Goal: Task Accomplishment & Management: Complete application form

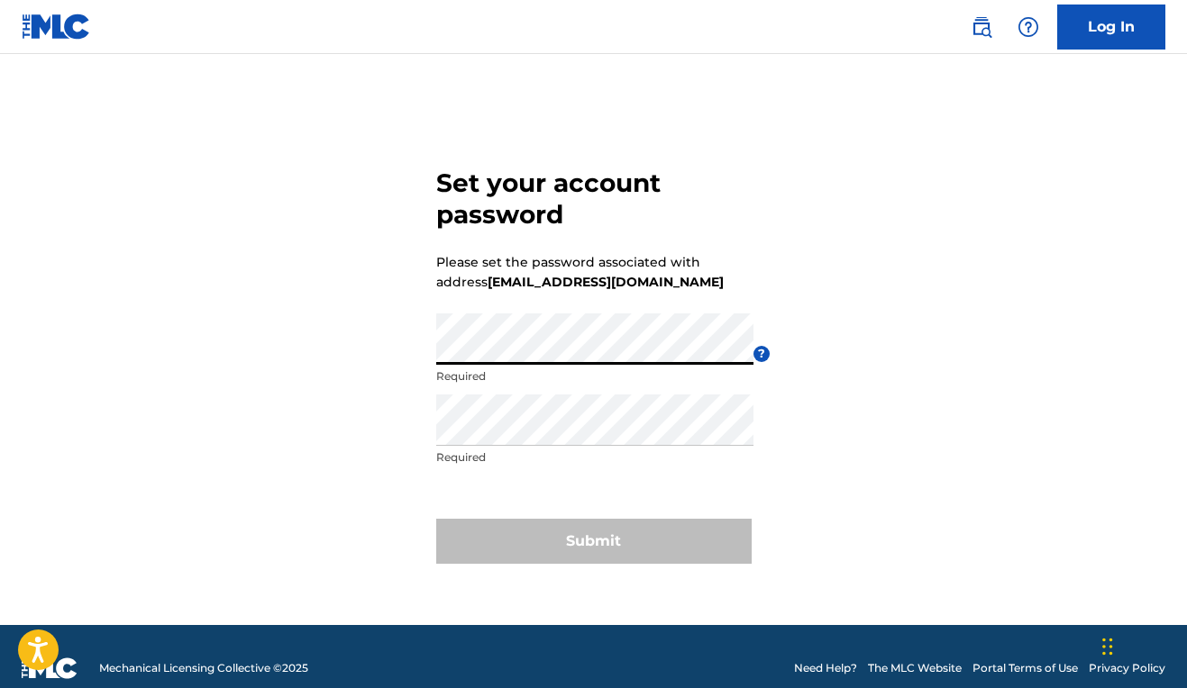
click at [376, 345] on div "Set your account password Please set the password associated with address [EMAI…" at bounding box center [593, 362] width 1187 height 526
click at [411, 361] on div "Set your account password Please set the password associated with address [EMAI…" at bounding box center [593, 362] width 1187 height 526
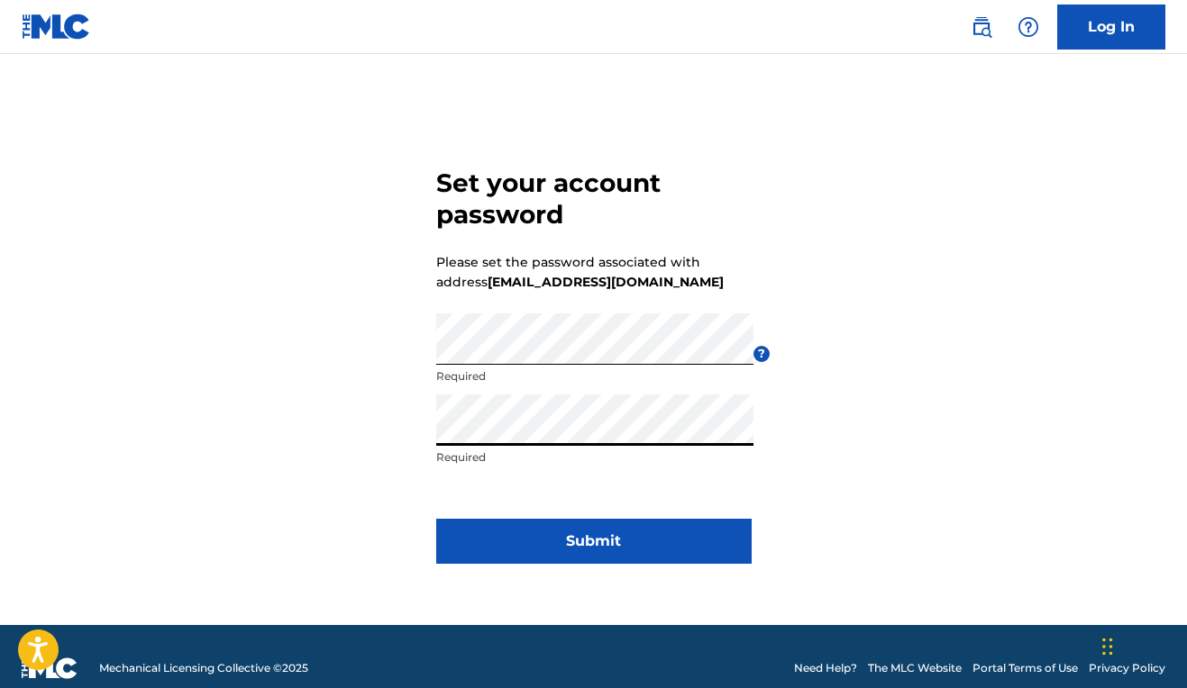
click at [610, 553] on button "Submit" at bounding box center [593, 541] width 315 height 45
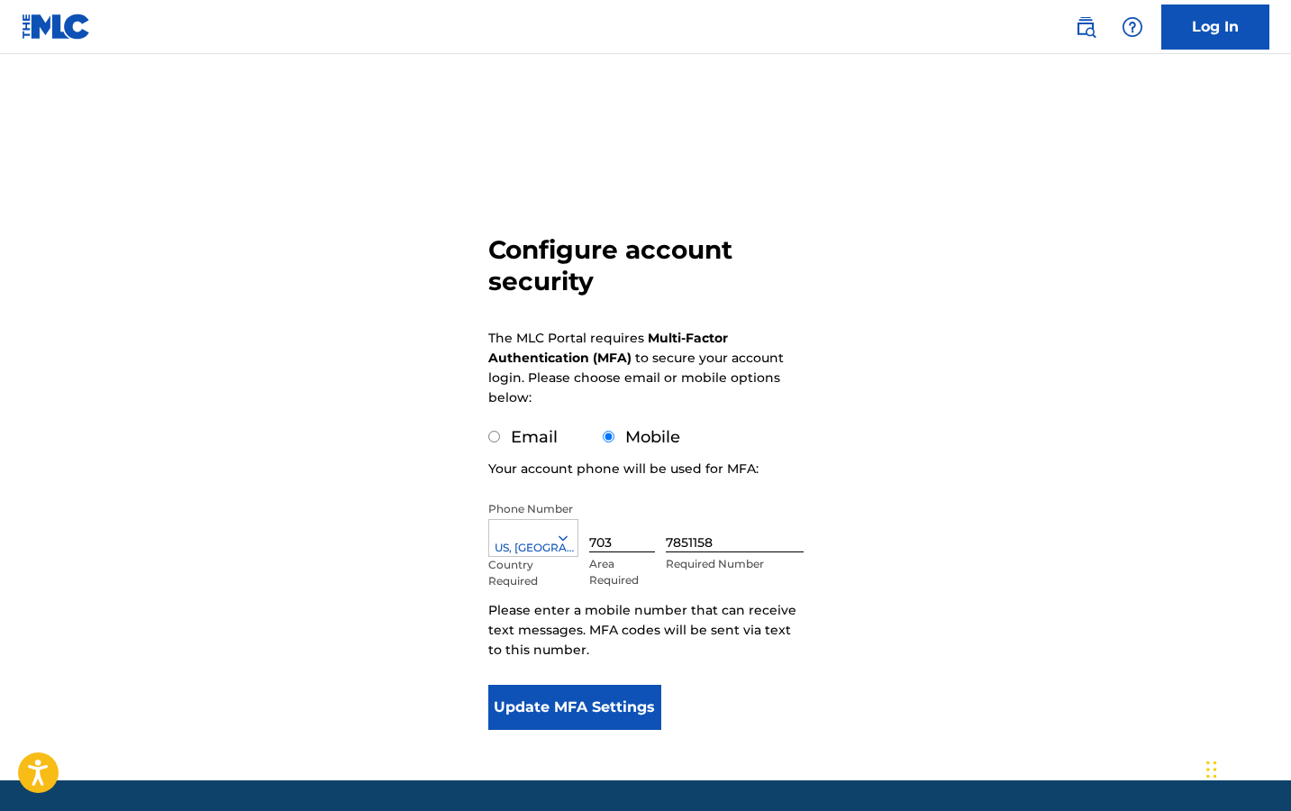
scroll to position [56, 0]
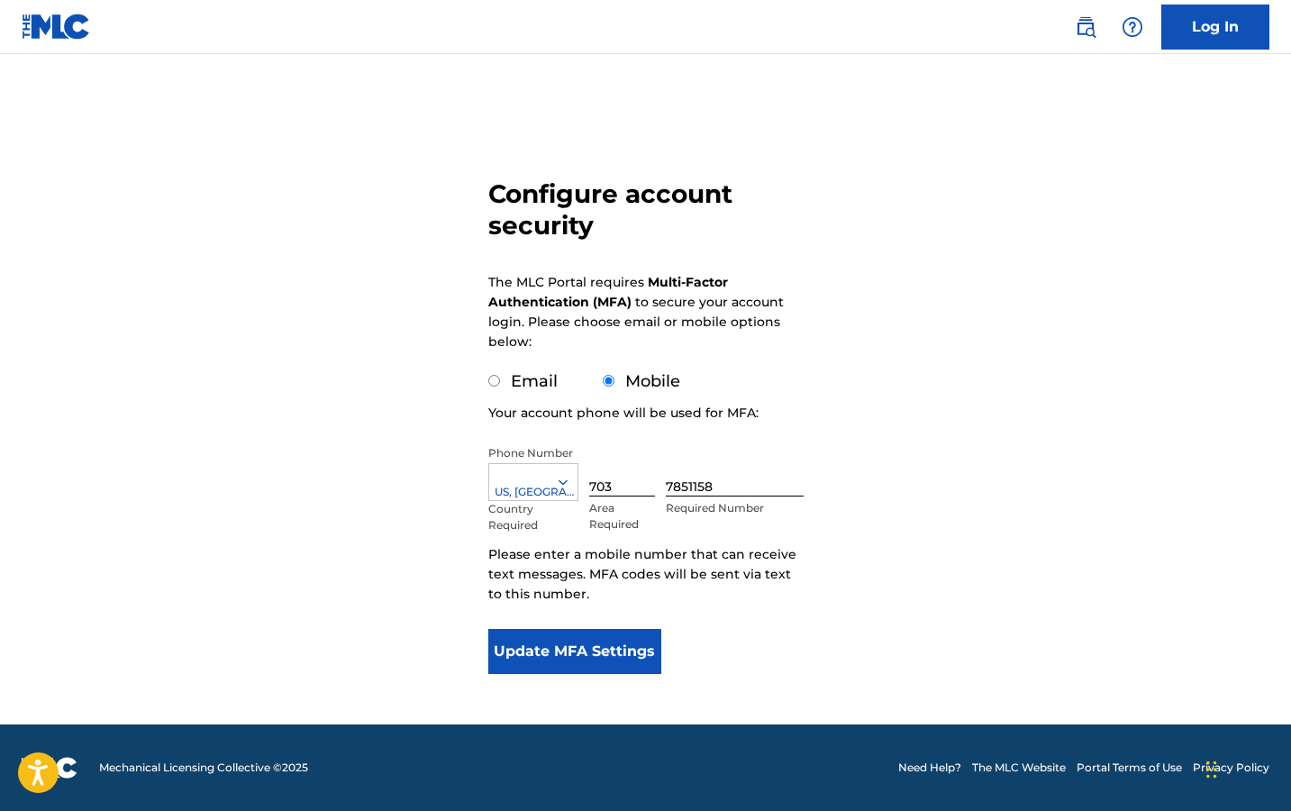
click at [573, 660] on button "Update MFA Settings" at bounding box center [575, 651] width 174 height 45
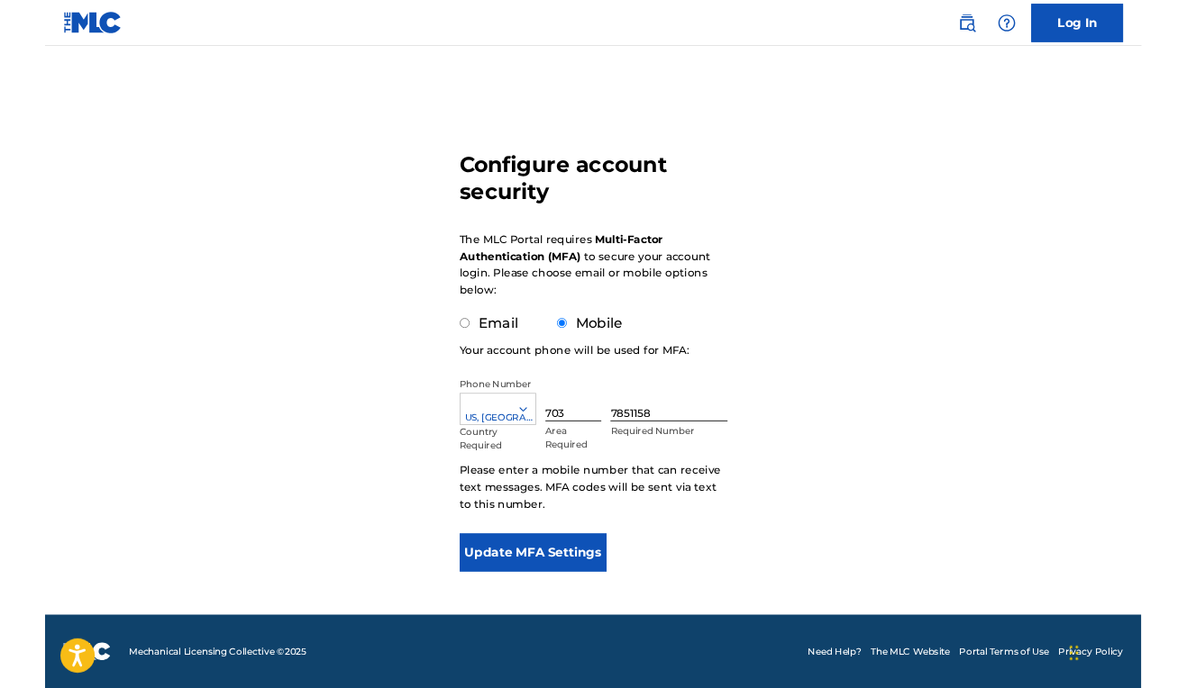
scroll to position [0, 0]
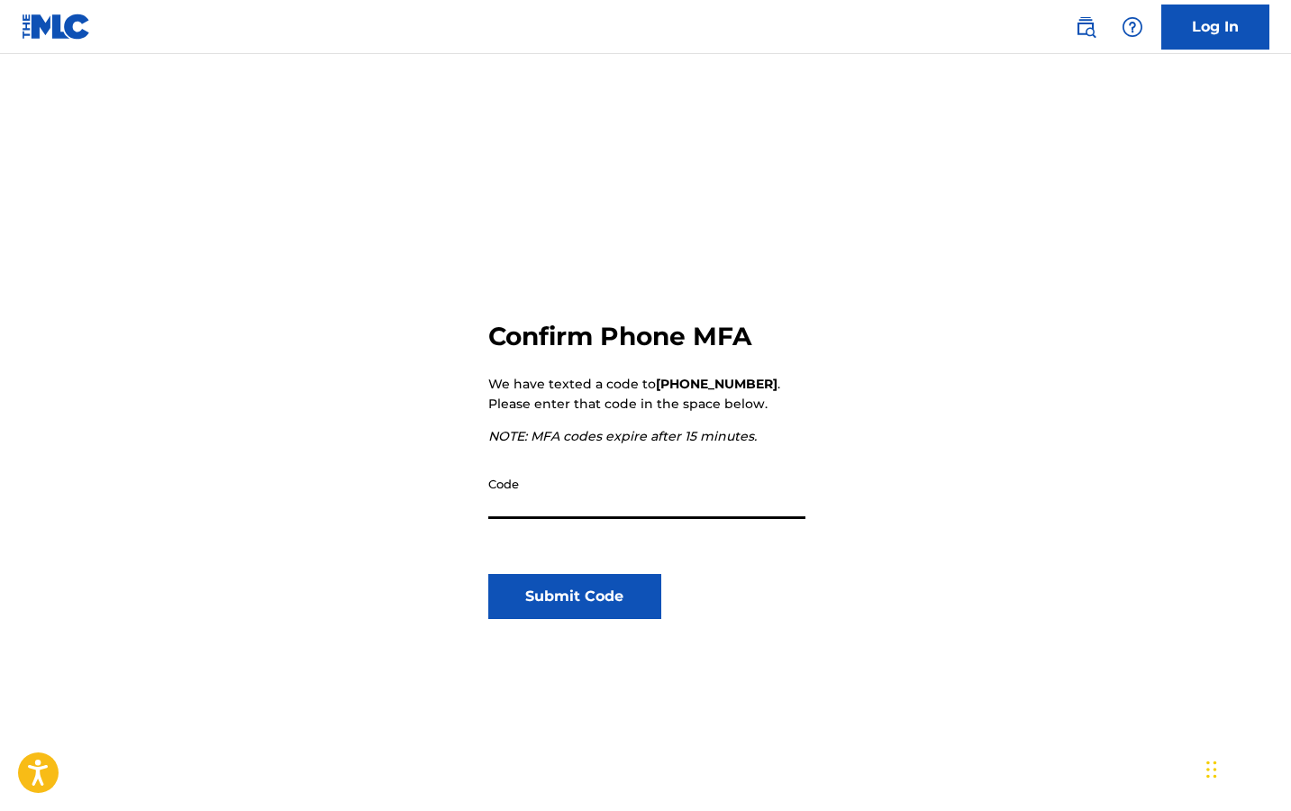
click at [560, 498] on input "Code" at bounding box center [646, 493] width 317 height 51
type input "151334"
click at [573, 602] on button "Submit Code" at bounding box center [575, 596] width 174 height 45
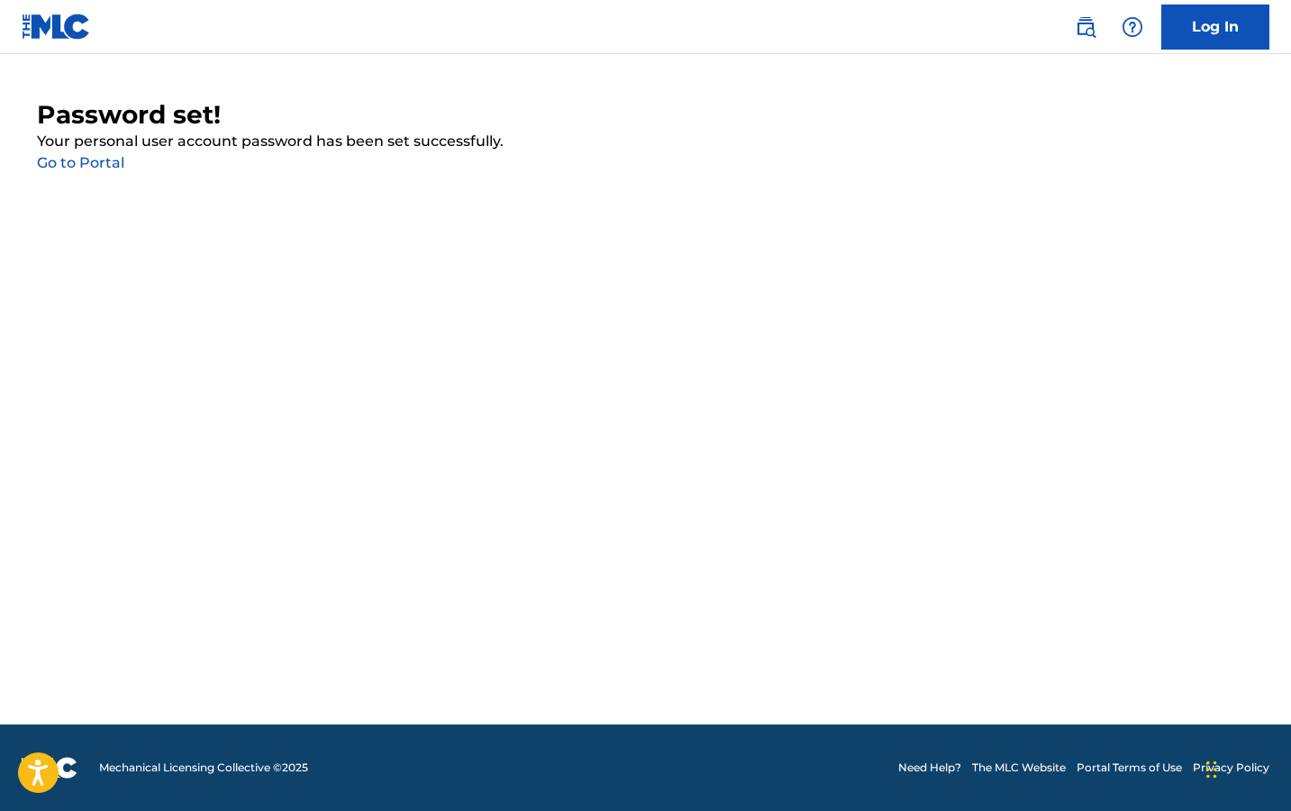
click at [87, 166] on link "Go to Portal" at bounding box center [80, 162] width 87 height 17
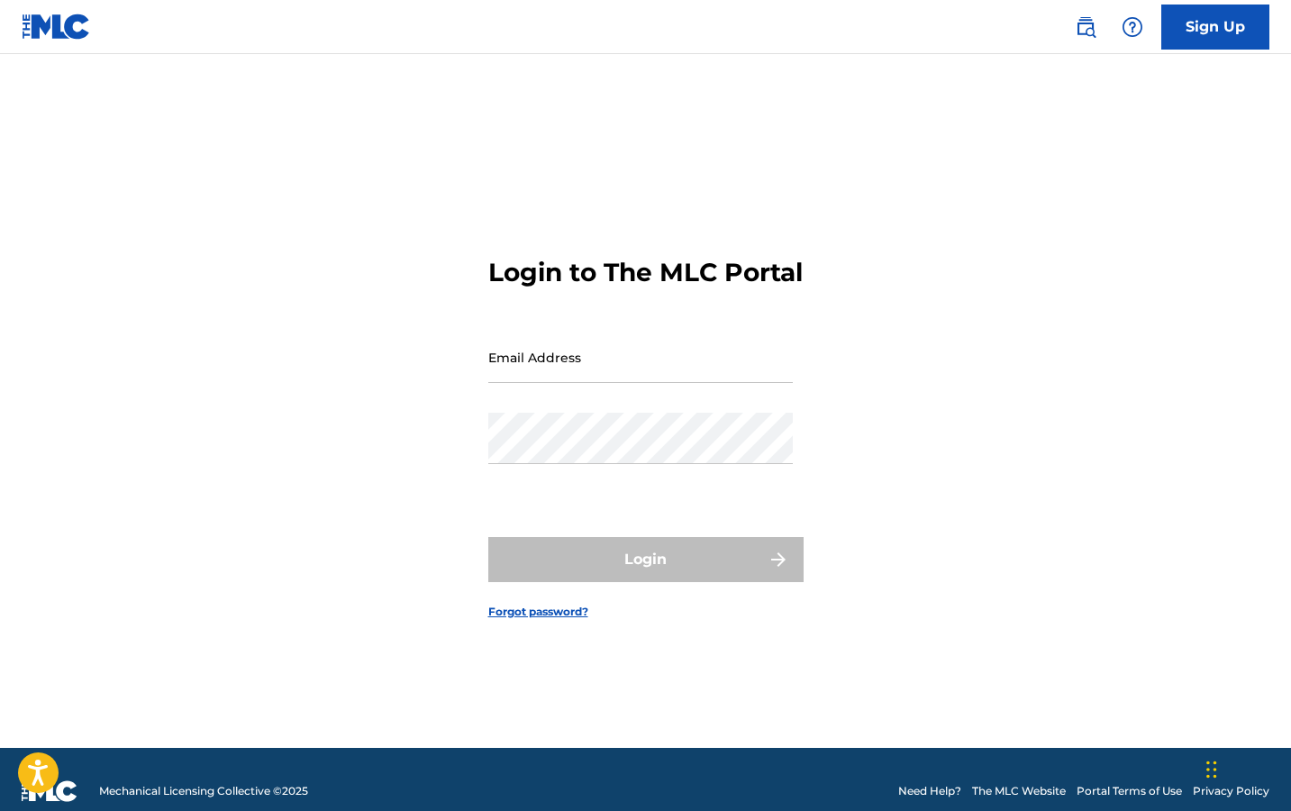
click at [301, 171] on div "Login to The MLC Portal Email Address Password Login Forgot password?" at bounding box center [645, 423] width 1261 height 649
type input "W"
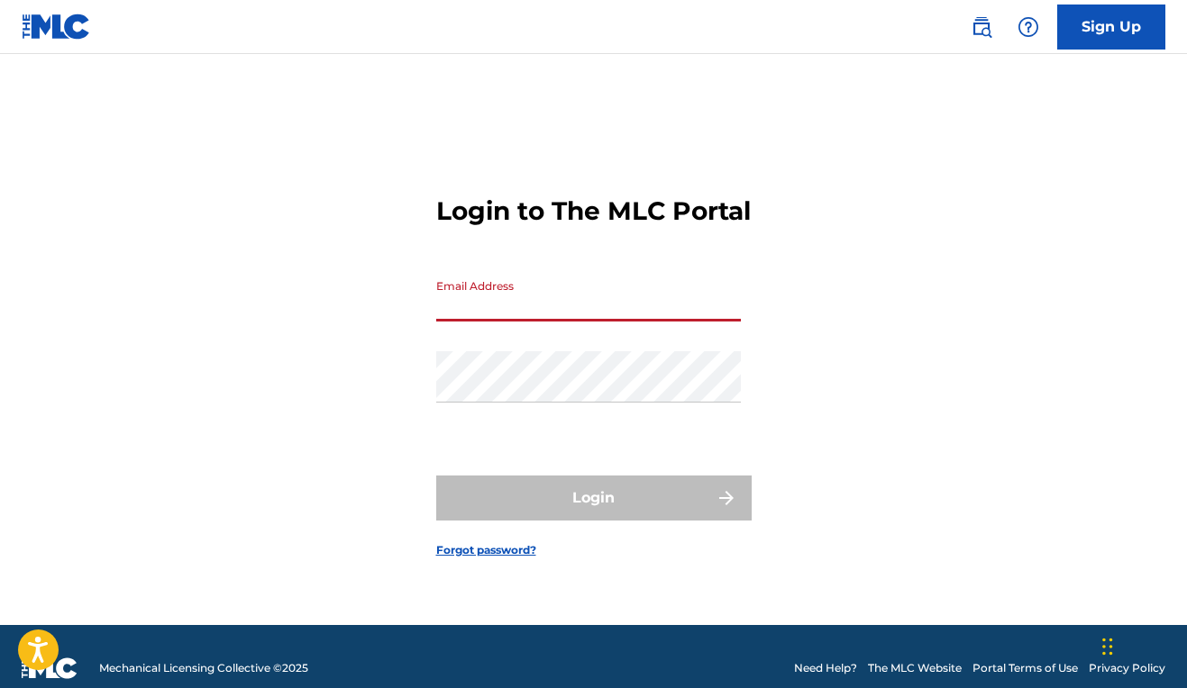
click at [451, 322] on input "Email Address" at bounding box center [588, 295] width 305 height 51
type input "editor@walkerspoetry.com"
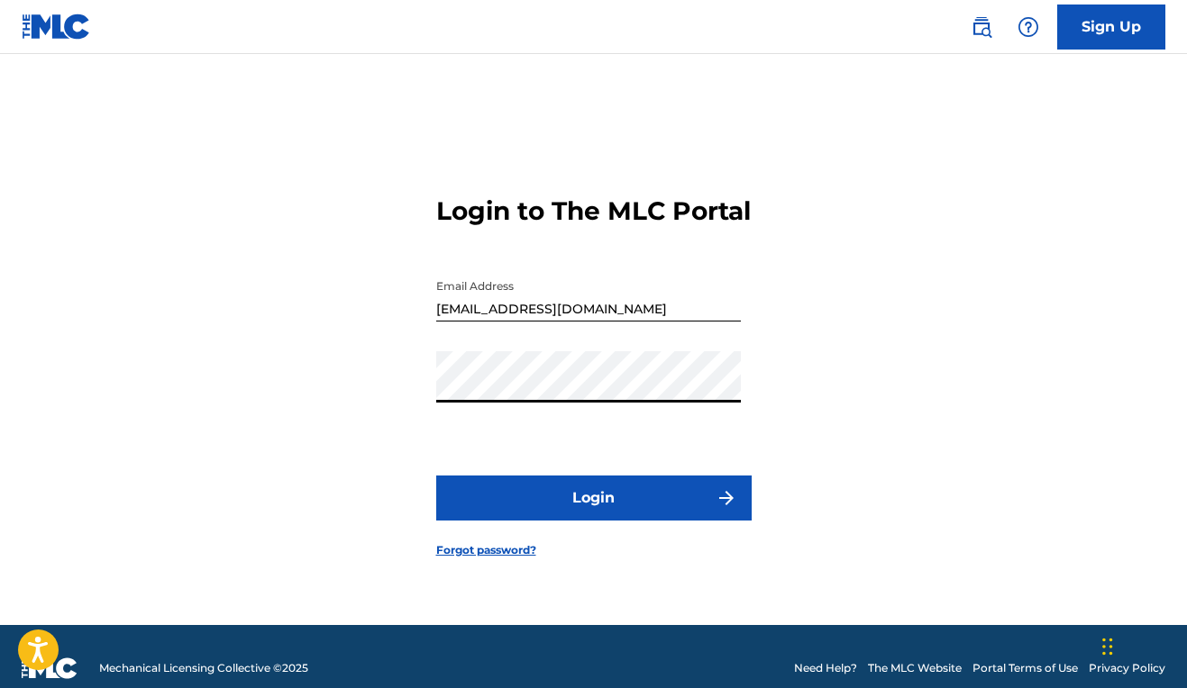
click at [786, 406] on div "Login to The MLC Portal Email Address editor@walkerspoetry.com Password Login F…" at bounding box center [593, 362] width 1187 height 526
click at [633, 516] on button "Login" at bounding box center [593, 498] width 315 height 45
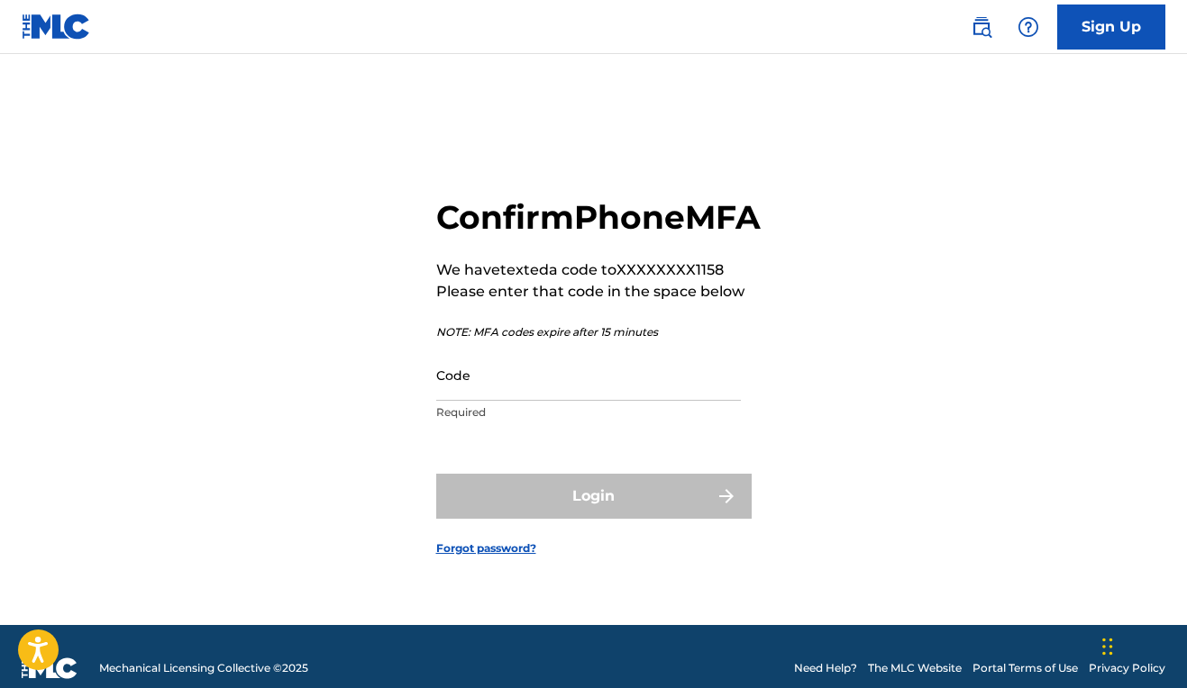
click at [514, 401] on input "Code" at bounding box center [588, 375] width 305 height 51
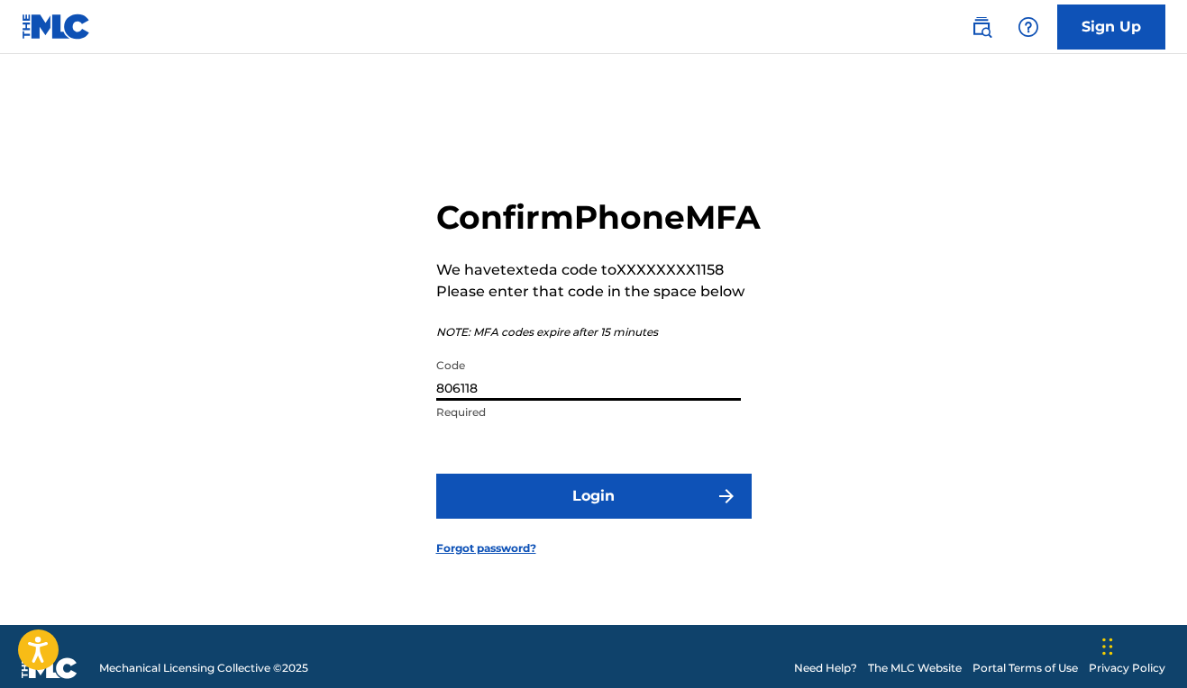
type input "806118"
click at [612, 519] on button "Login" at bounding box center [593, 496] width 315 height 45
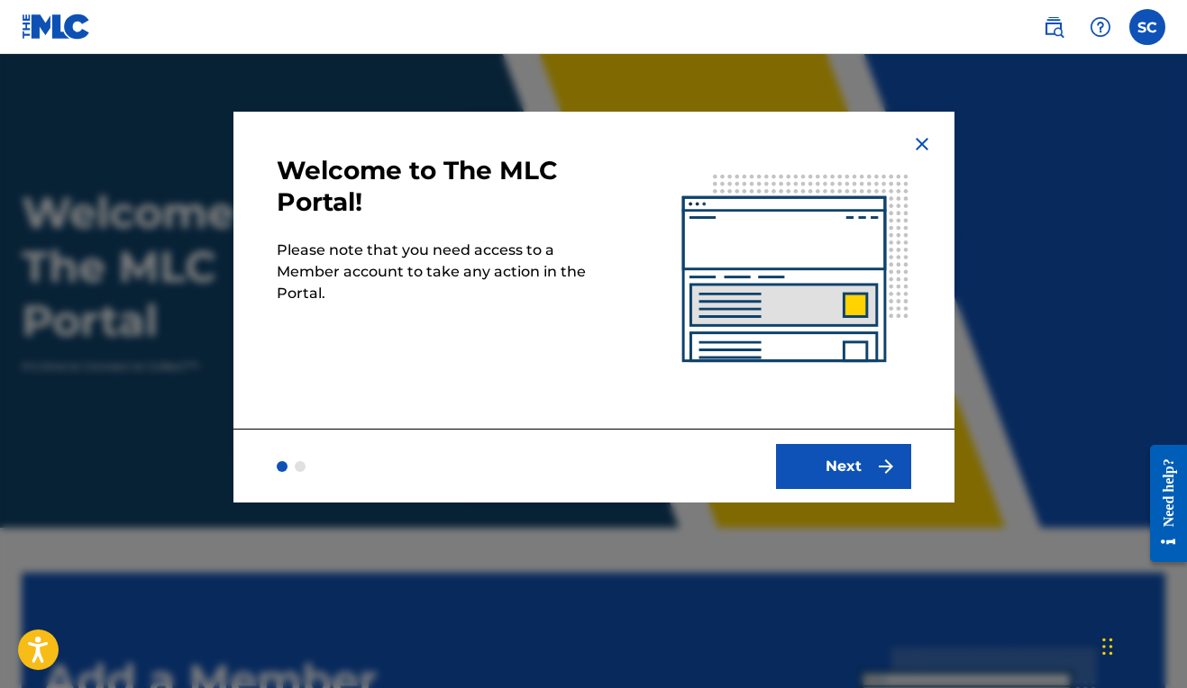
click at [871, 463] on button "Next" at bounding box center [843, 466] width 135 height 45
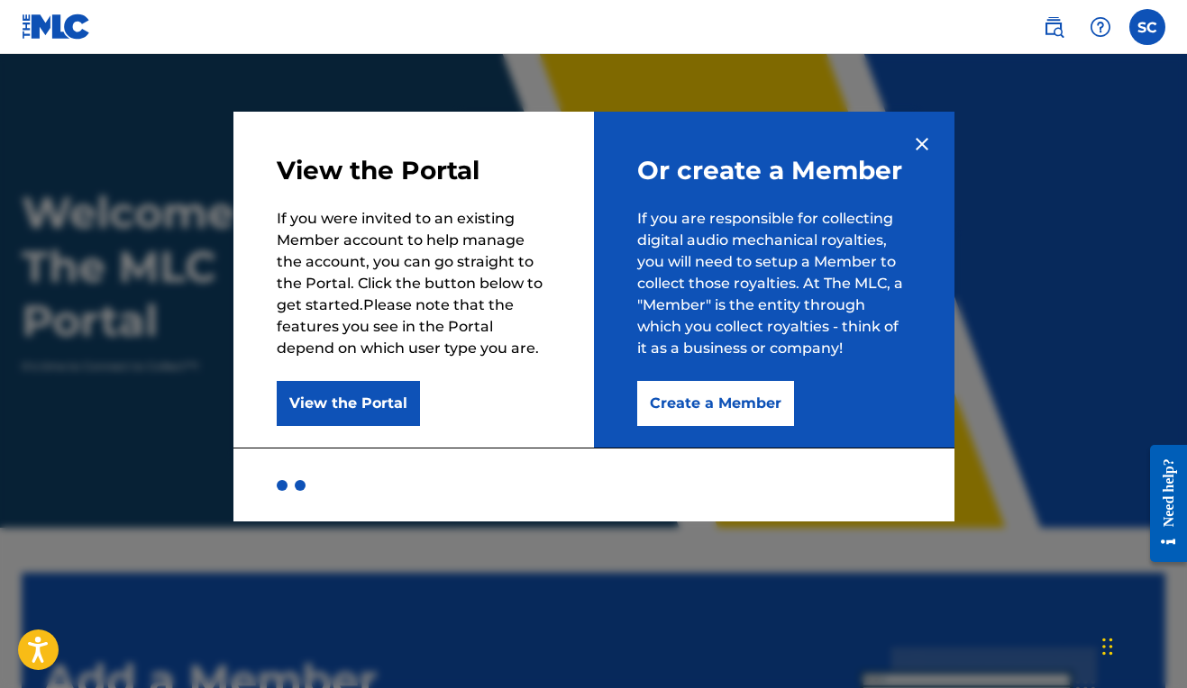
click at [708, 412] on button "Create a Member" at bounding box center [715, 403] width 157 height 45
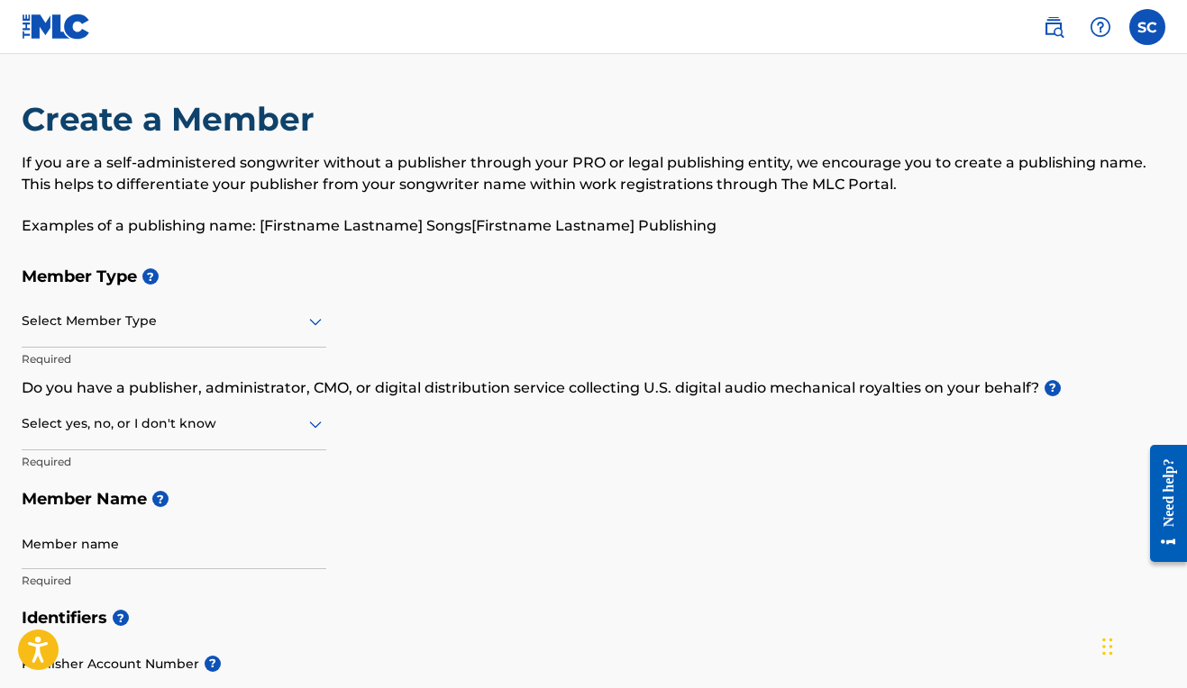
click at [316, 326] on icon at bounding box center [316, 322] width 22 height 22
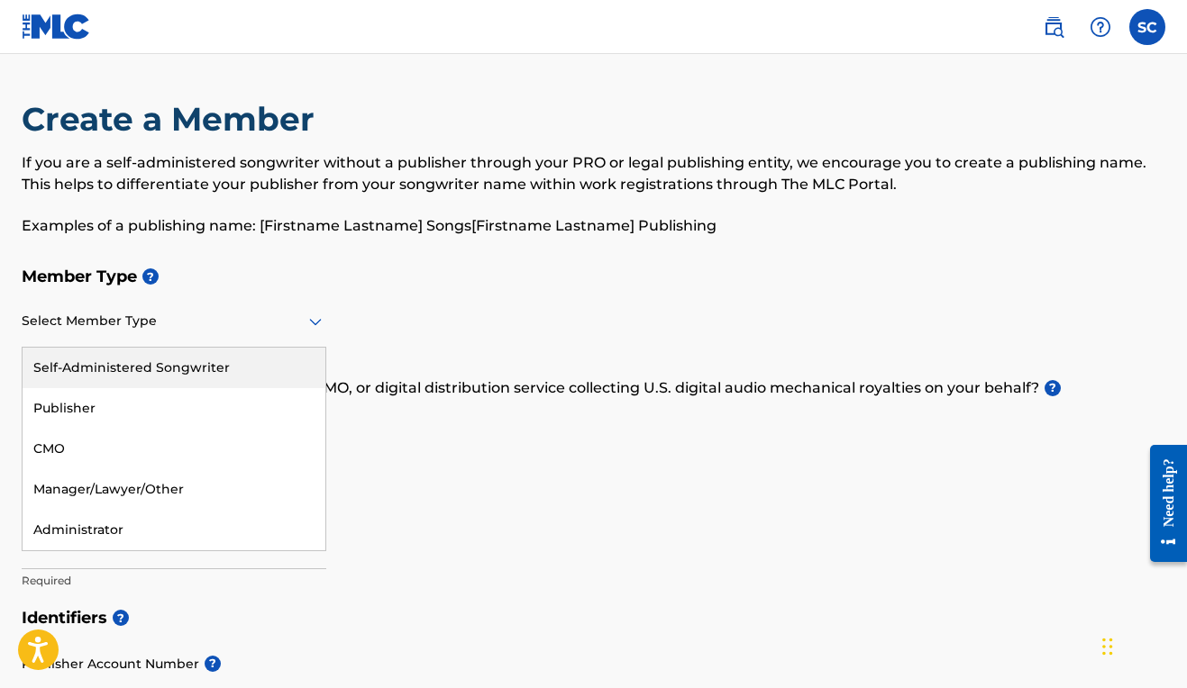
click at [99, 376] on div "Self-Administered Songwriter" at bounding box center [174, 368] width 303 height 41
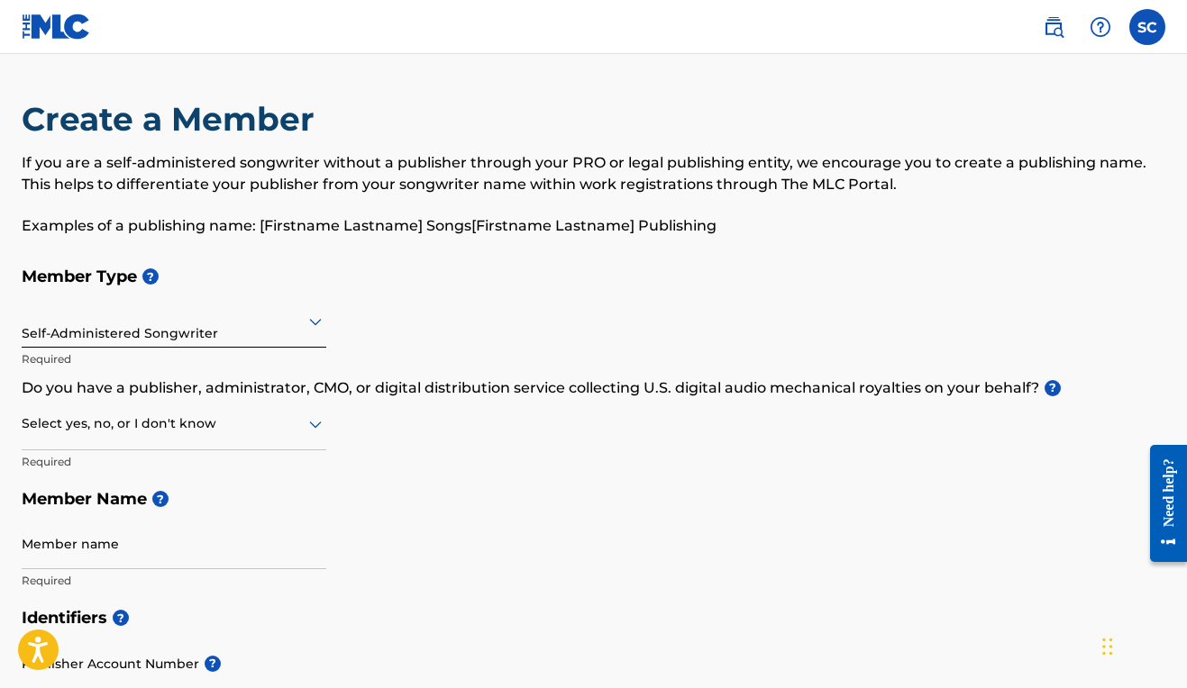
scroll to position [80, 0]
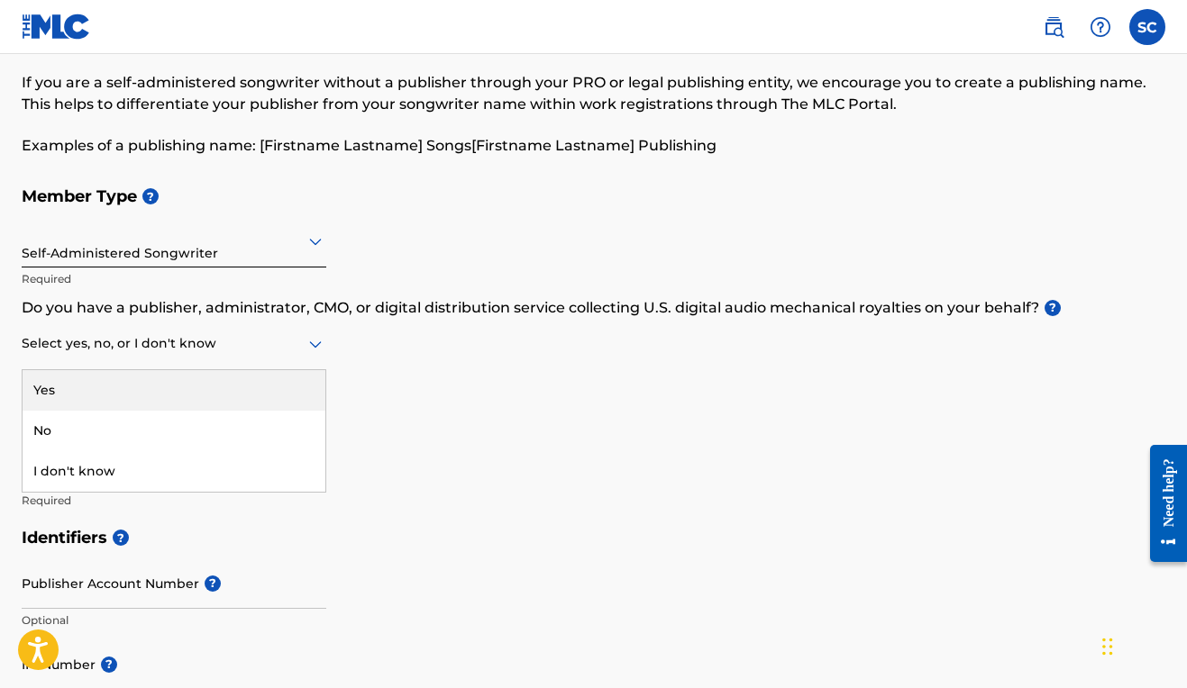
click at [318, 341] on icon at bounding box center [316, 344] width 22 height 22
click at [418, 346] on div "Member Type ? Self-Administered Songwriter Required Do you have a publisher, ad…" at bounding box center [593, 348] width 1143 height 341
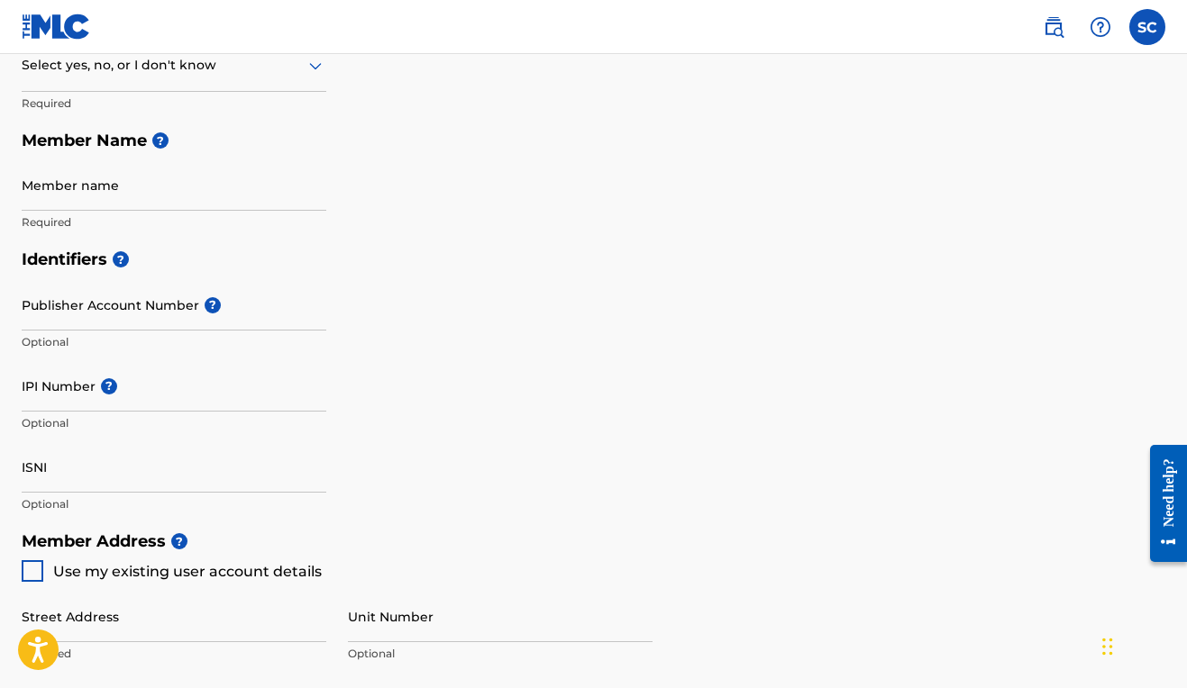
scroll to position [451, 0]
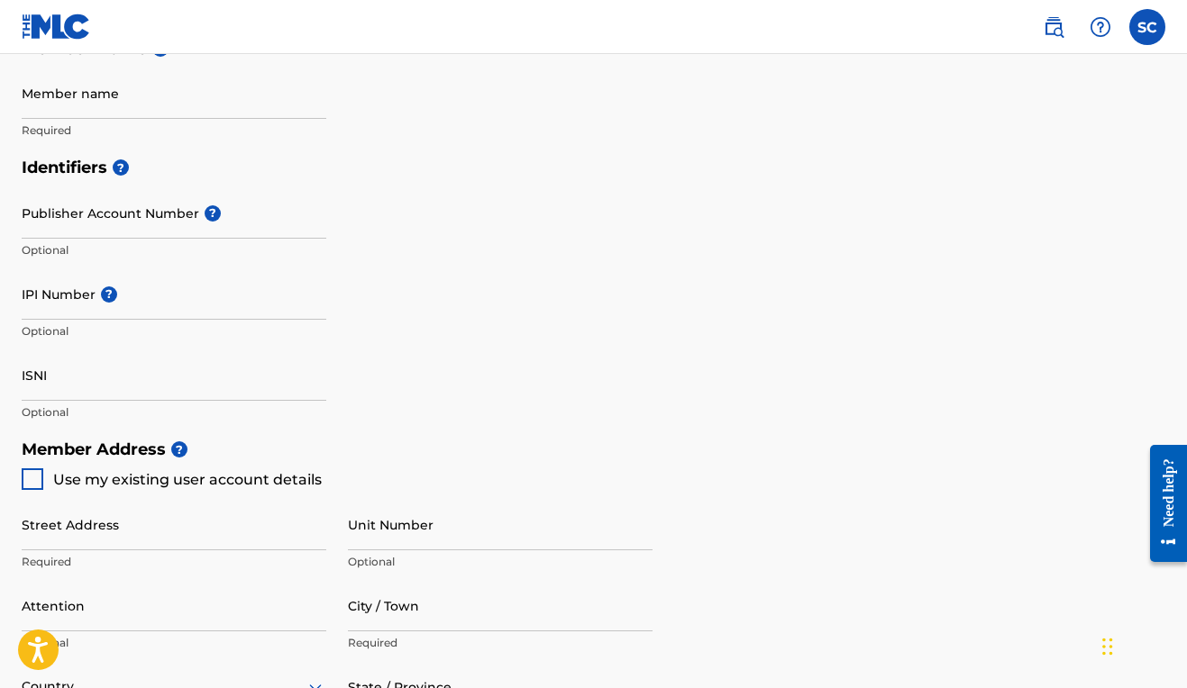
click at [32, 484] on div at bounding box center [33, 480] width 22 height 22
type input "313 3rd Avenue"
type input "Quantico"
type input "22134"
type input "703"
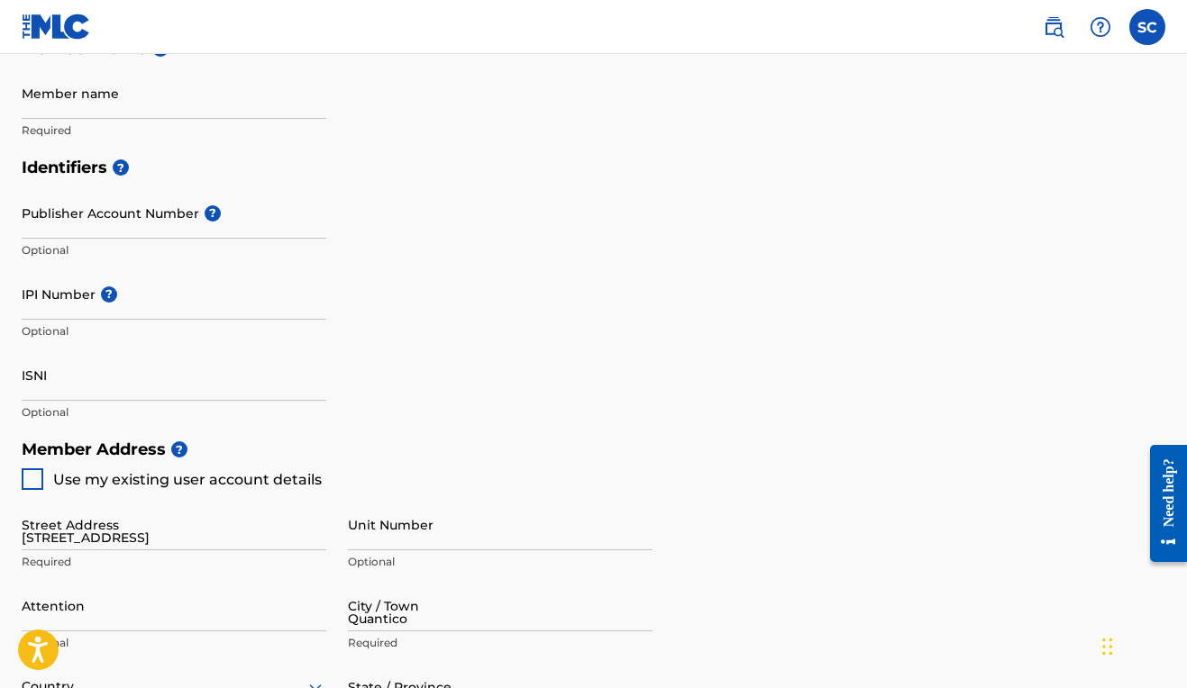
type input "7851158"
type input "editor@walkerspoetry.com"
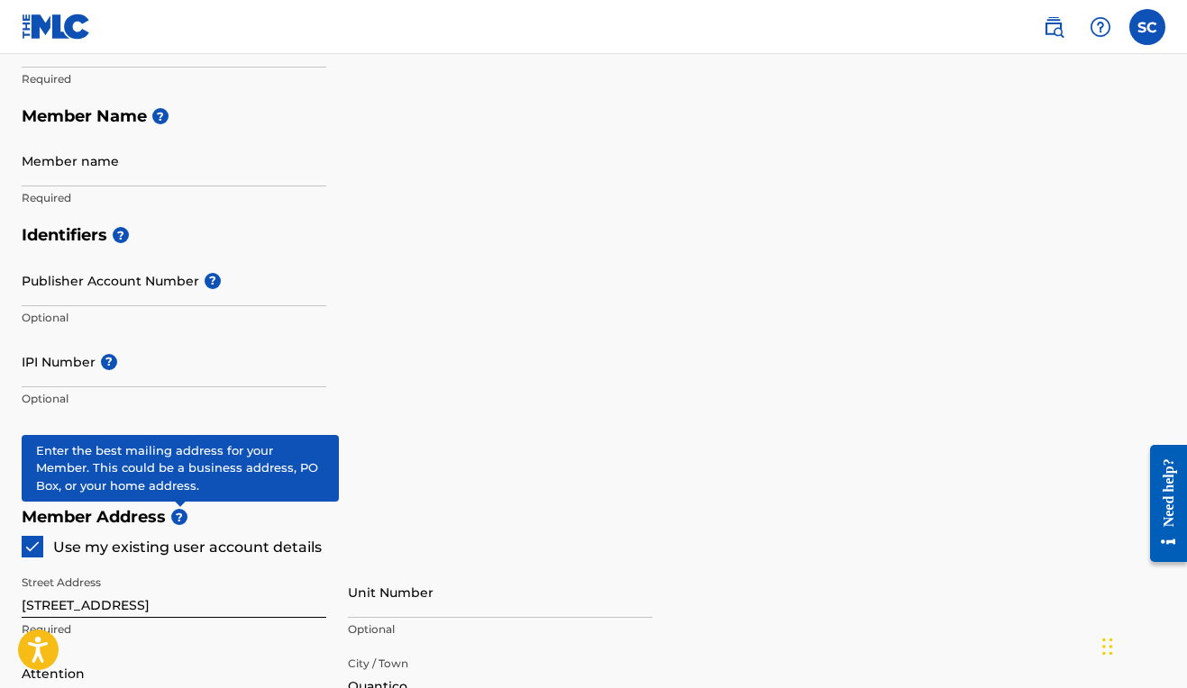
scroll to position [159, 0]
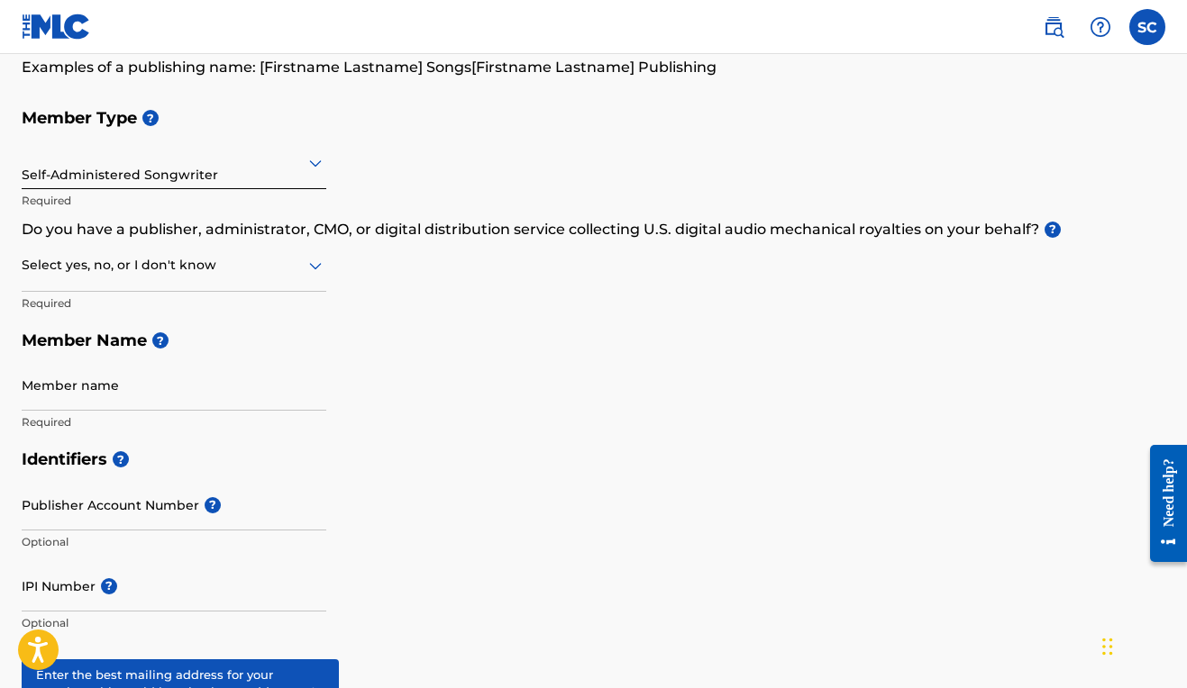
click at [317, 268] on icon at bounding box center [315, 266] width 13 height 7
click at [141, 302] on div "Yes" at bounding box center [174, 312] width 303 height 41
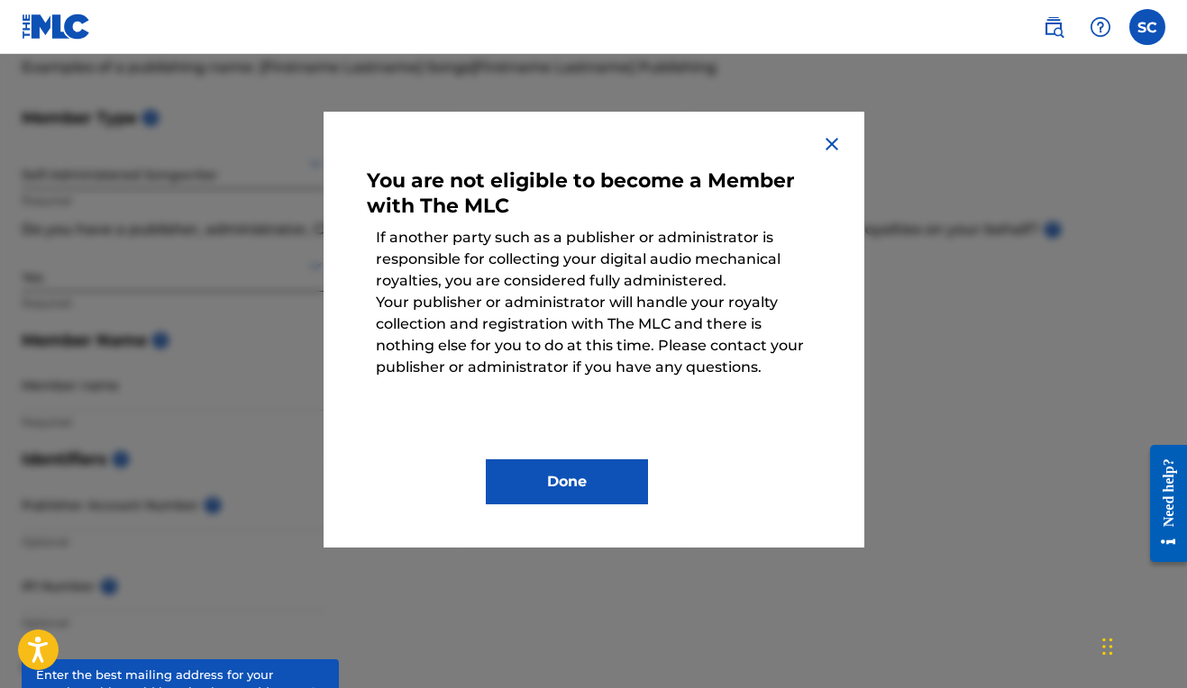
click at [833, 146] on img at bounding box center [832, 144] width 22 height 22
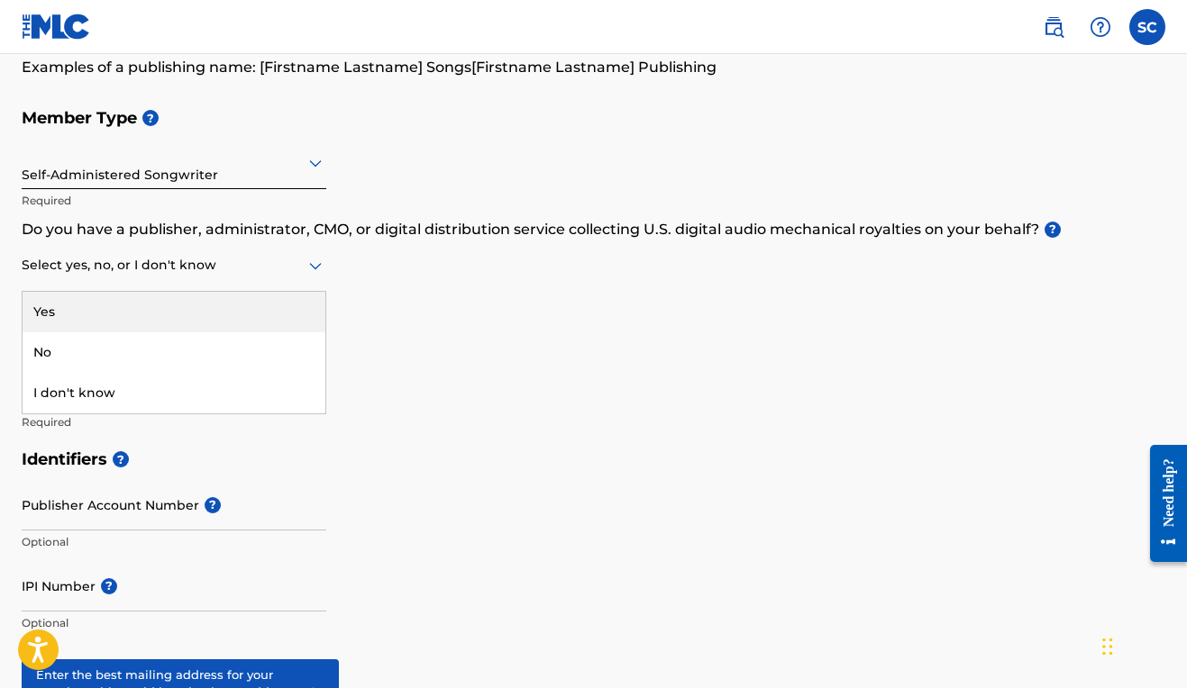
click at [319, 267] on icon at bounding box center [315, 266] width 13 height 7
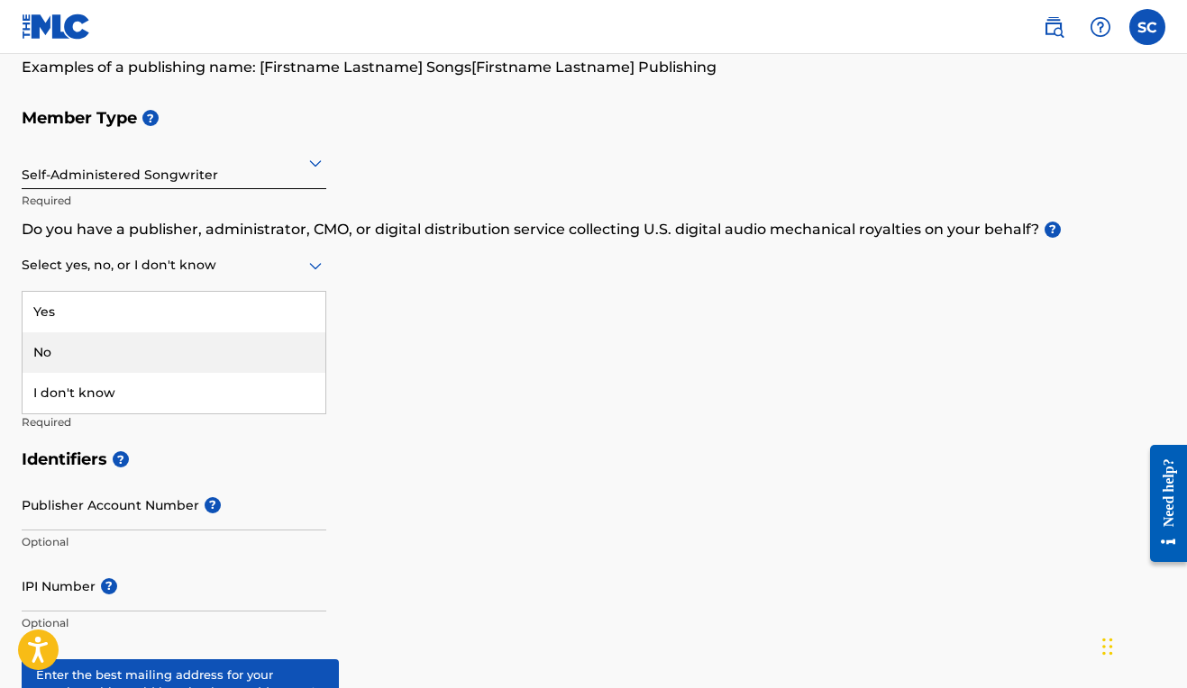
click at [169, 347] on div "No" at bounding box center [174, 352] width 303 height 41
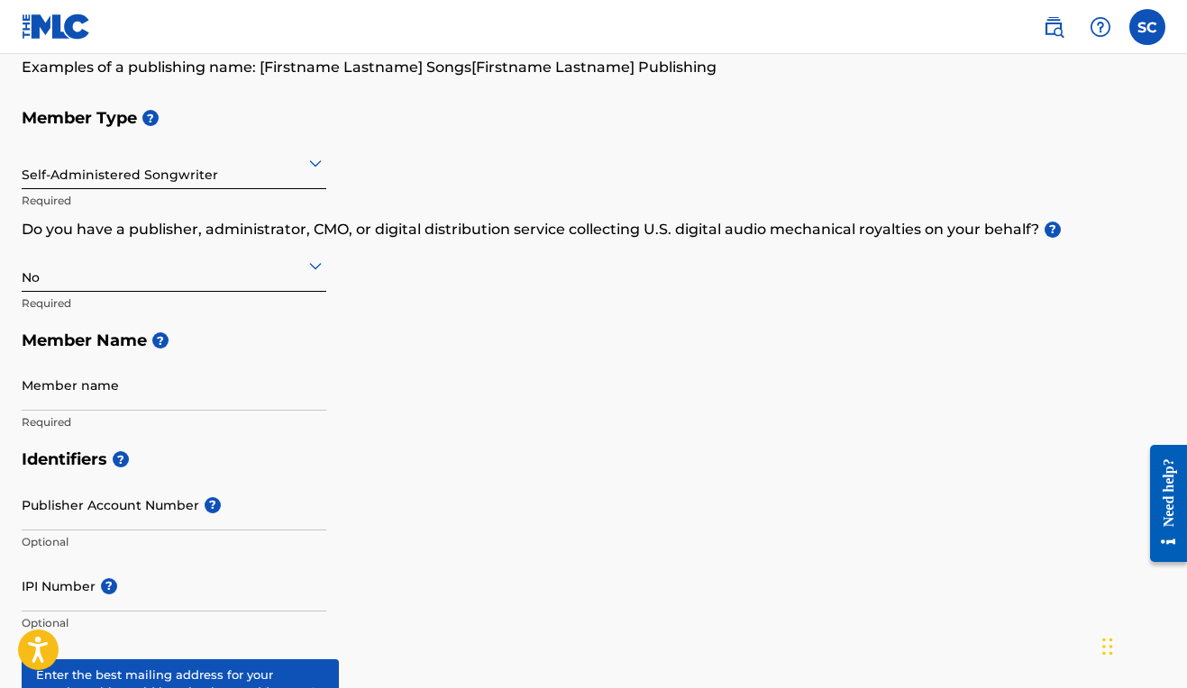
click at [443, 322] on h5 "Member Name ?" at bounding box center [593, 341] width 1143 height 39
click at [82, 398] on input "Samuel J Cachola" at bounding box center [174, 385] width 305 height 51
type input "Samuel J. Cachola"
click at [241, 477] on h5 "Identifiers ?" at bounding box center [593, 460] width 1143 height 39
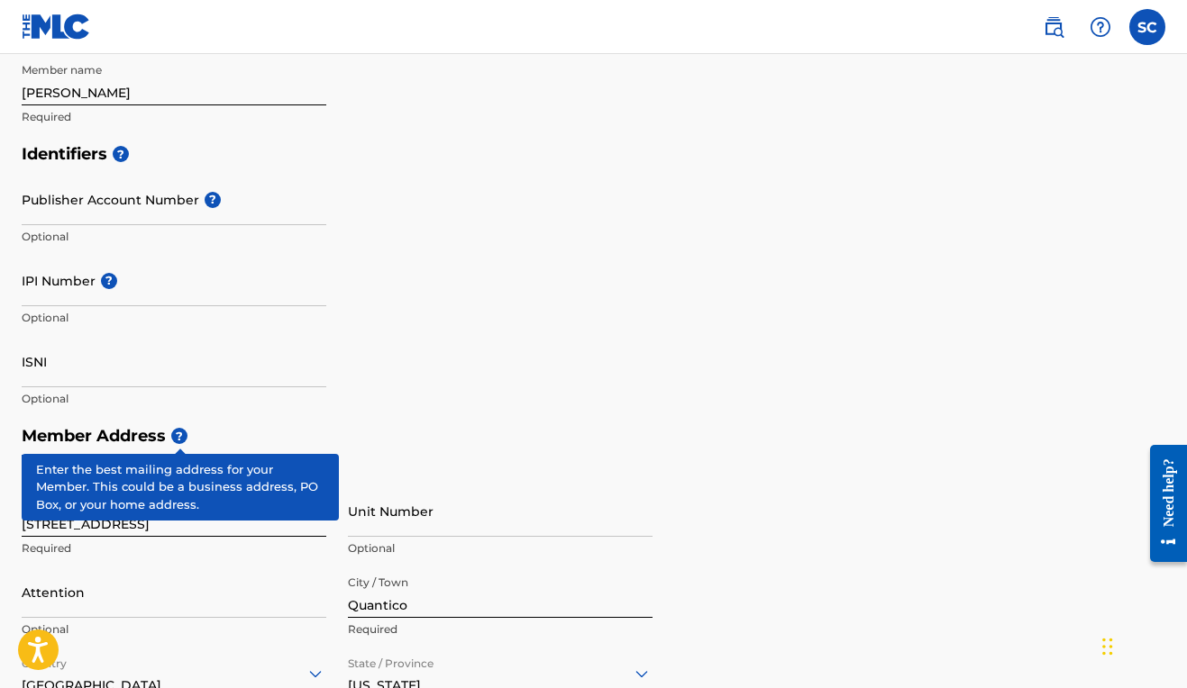
scroll to position [514, 0]
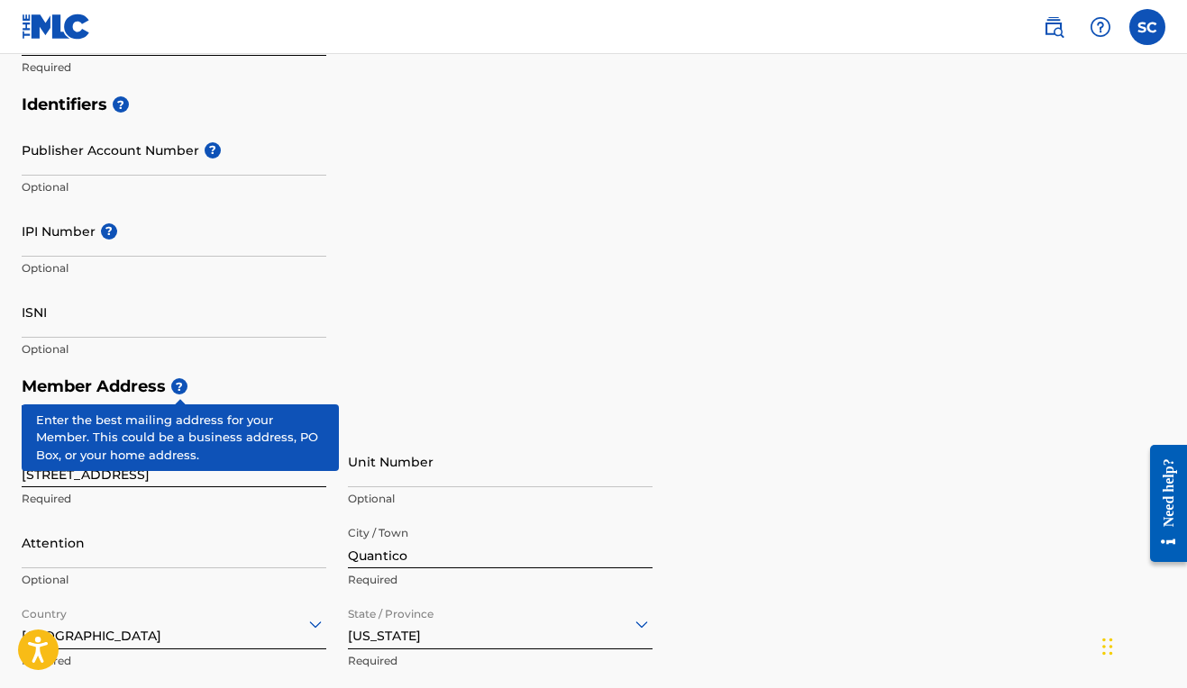
click at [478, 405] on div "Member Address ? Use my existing user account details Street Address 313 3rd Av…" at bounding box center [593, 574] width 1143 height 412
click at [392, 403] on h5 "Member Address ?" at bounding box center [593, 387] width 1143 height 39
click at [378, 469] on input "Unit Number" at bounding box center [500, 461] width 305 height 51
type input "Unit A"
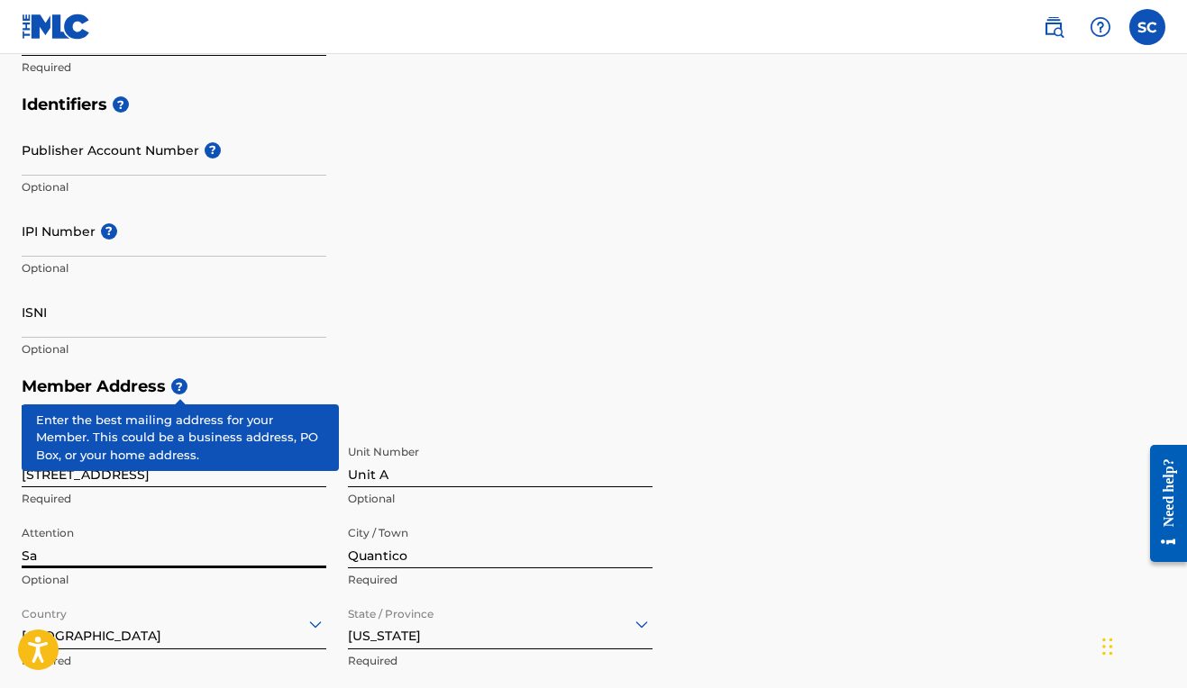
type input "S"
type input "Walkers Poetry"
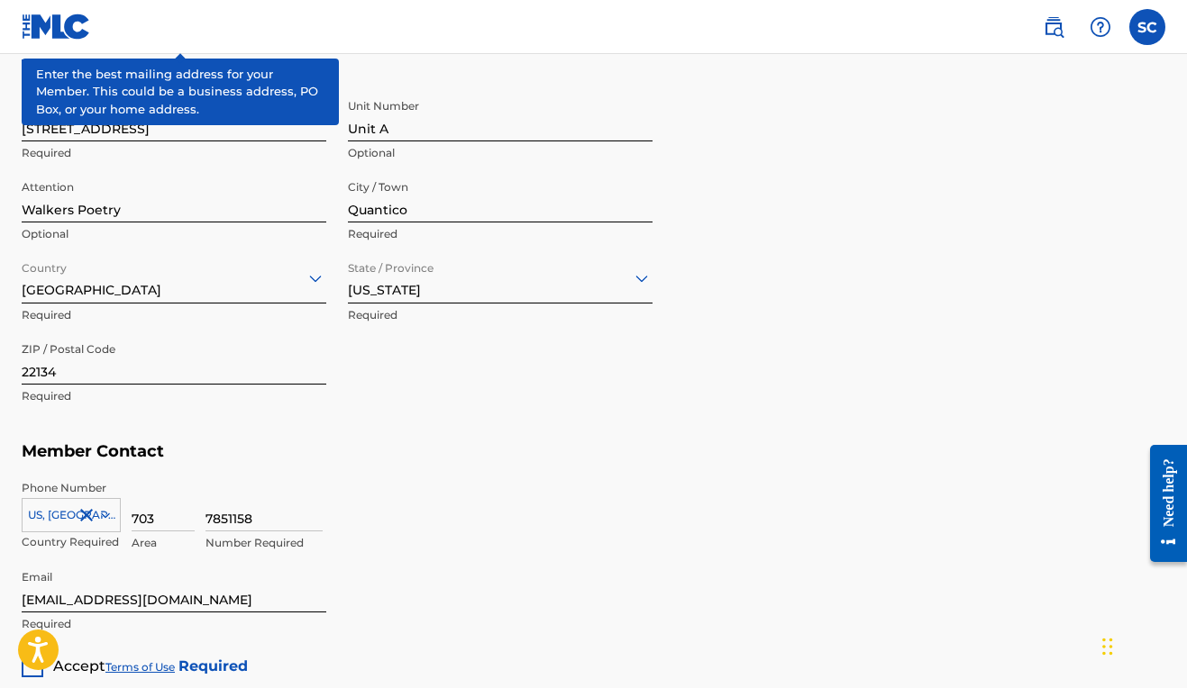
scroll to position [1056, 0]
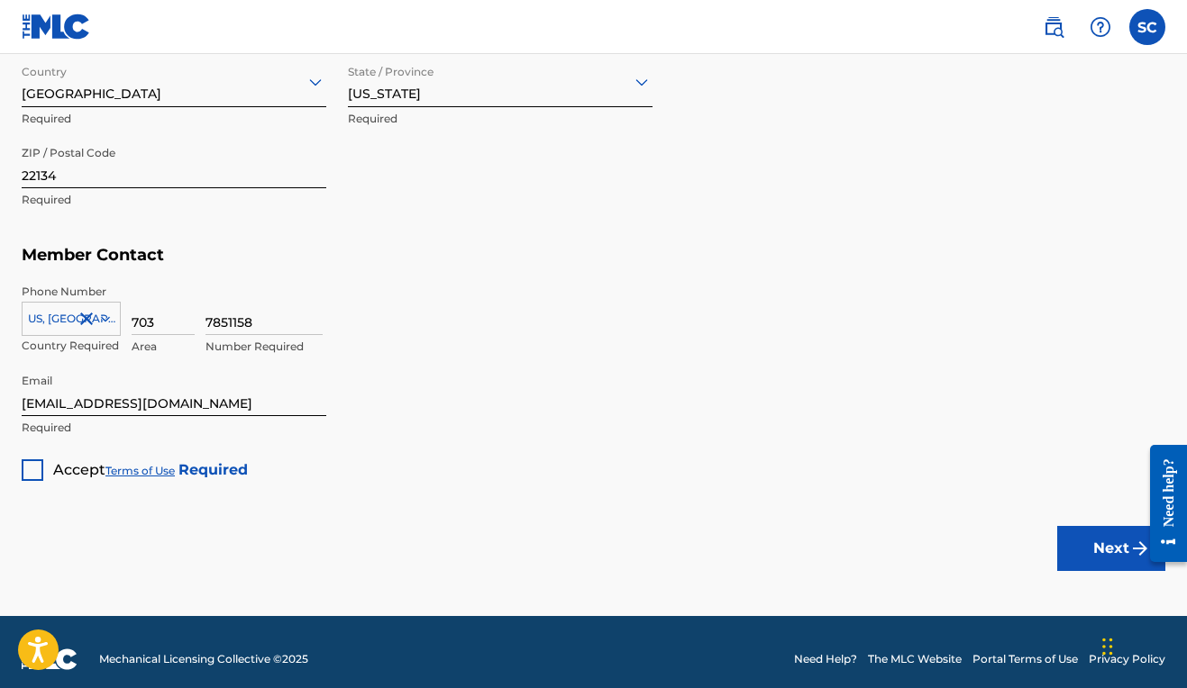
click at [32, 468] on div at bounding box center [33, 471] width 22 height 22
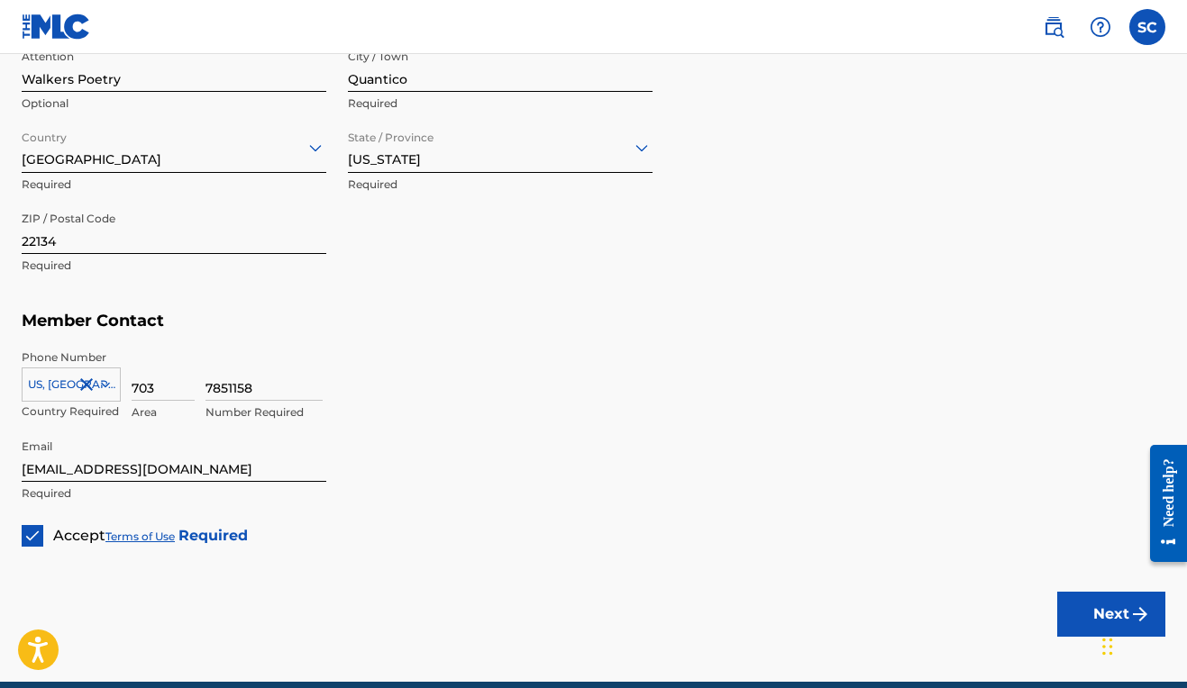
scroll to position [1068, 0]
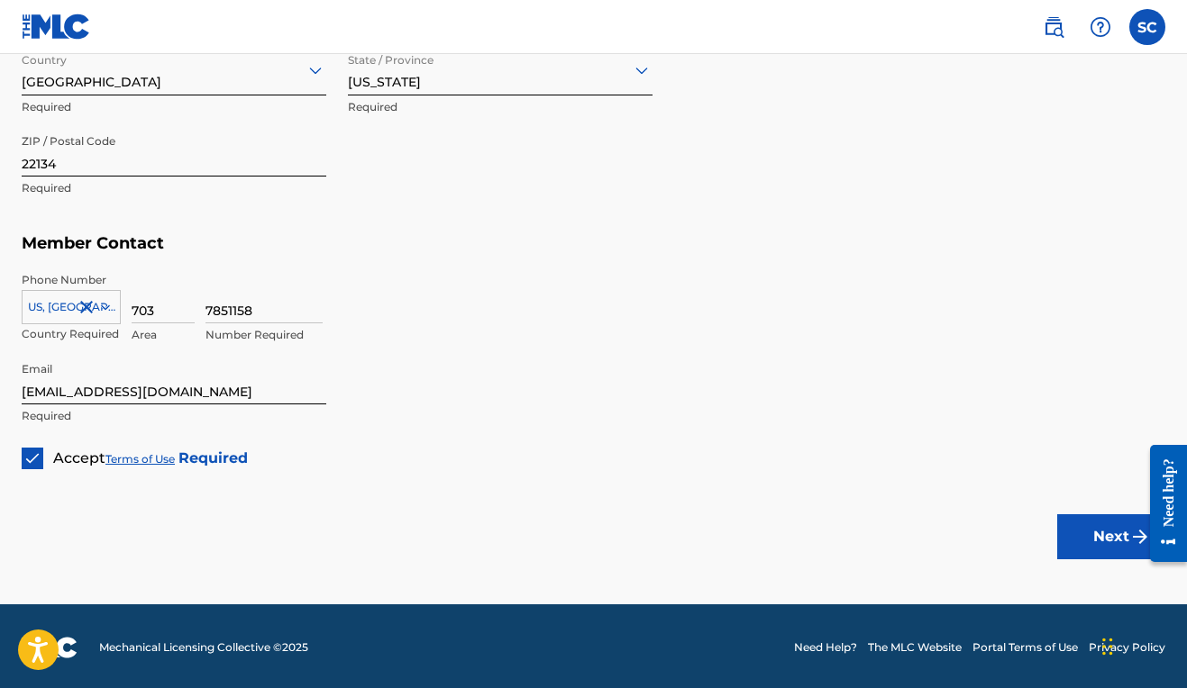
click at [1095, 526] on button "Next" at bounding box center [1111, 537] width 108 height 45
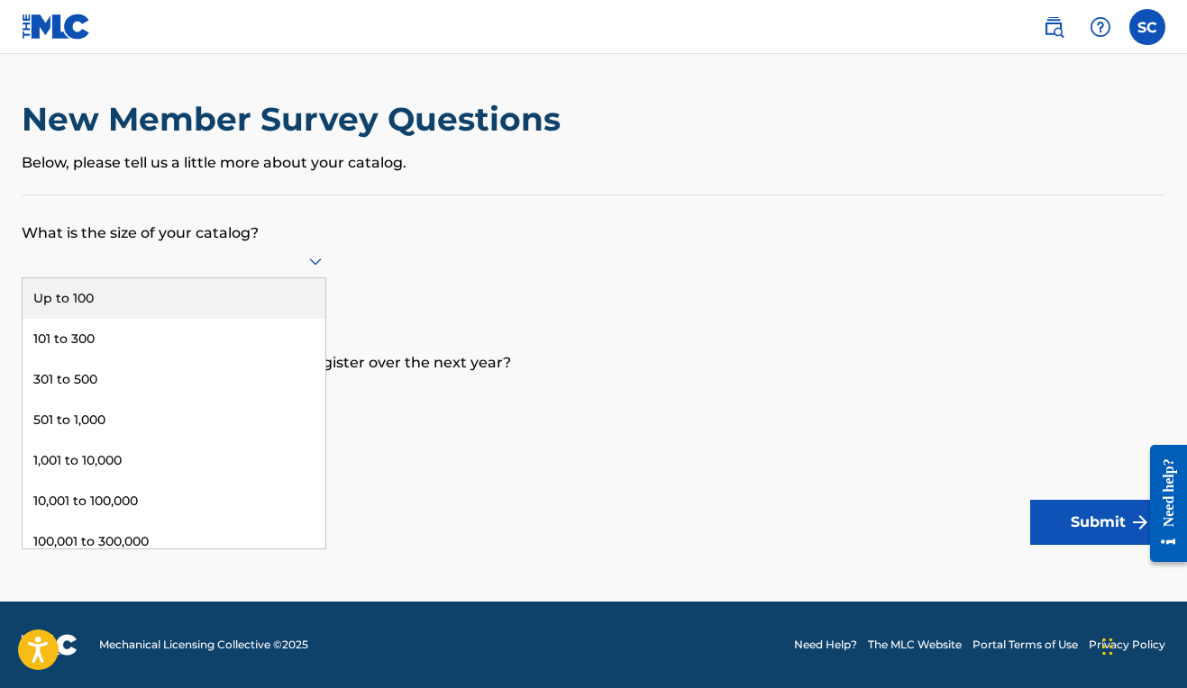
click at [318, 269] on icon at bounding box center [316, 261] width 22 height 22
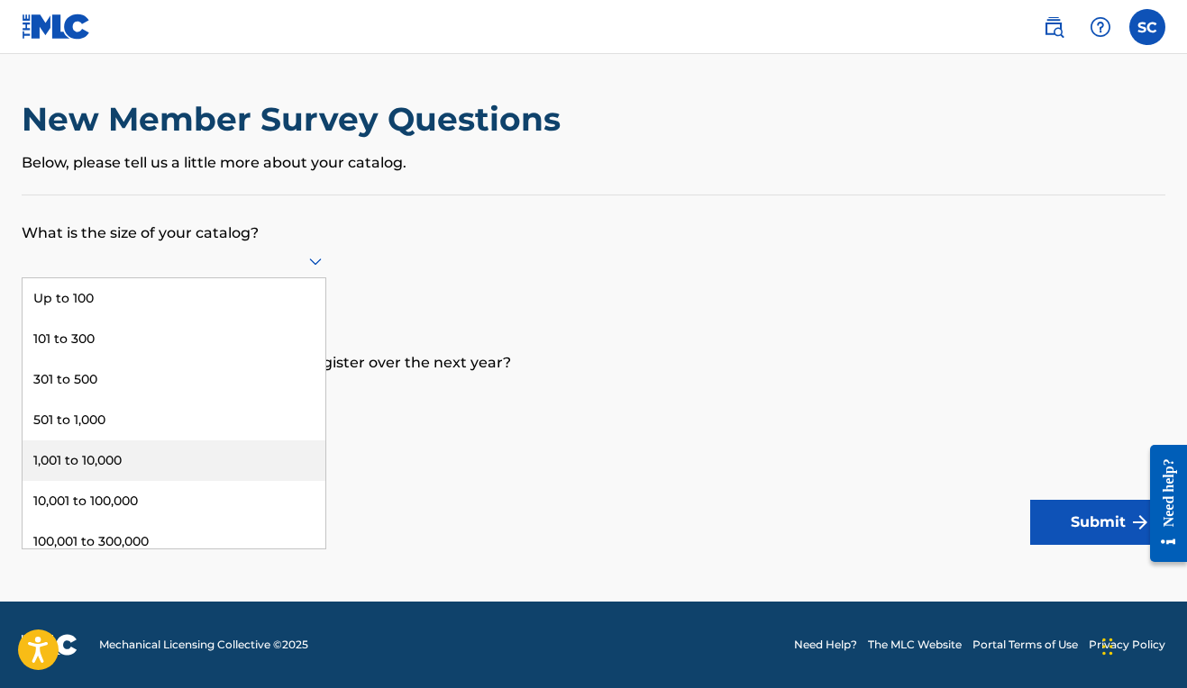
click at [132, 469] on div "1,001 to 10,000" at bounding box center [174, 461] width 303 height 41
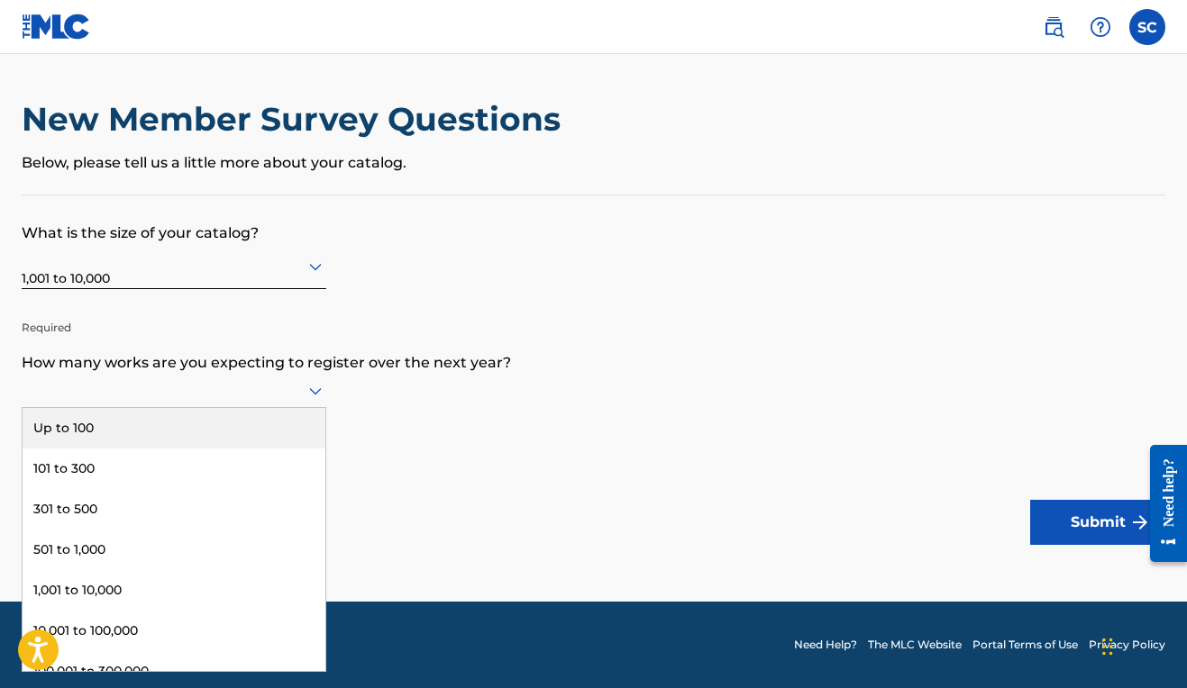
click at [319, 396] on icon at bounding box center [315, 391] width 13 height 7
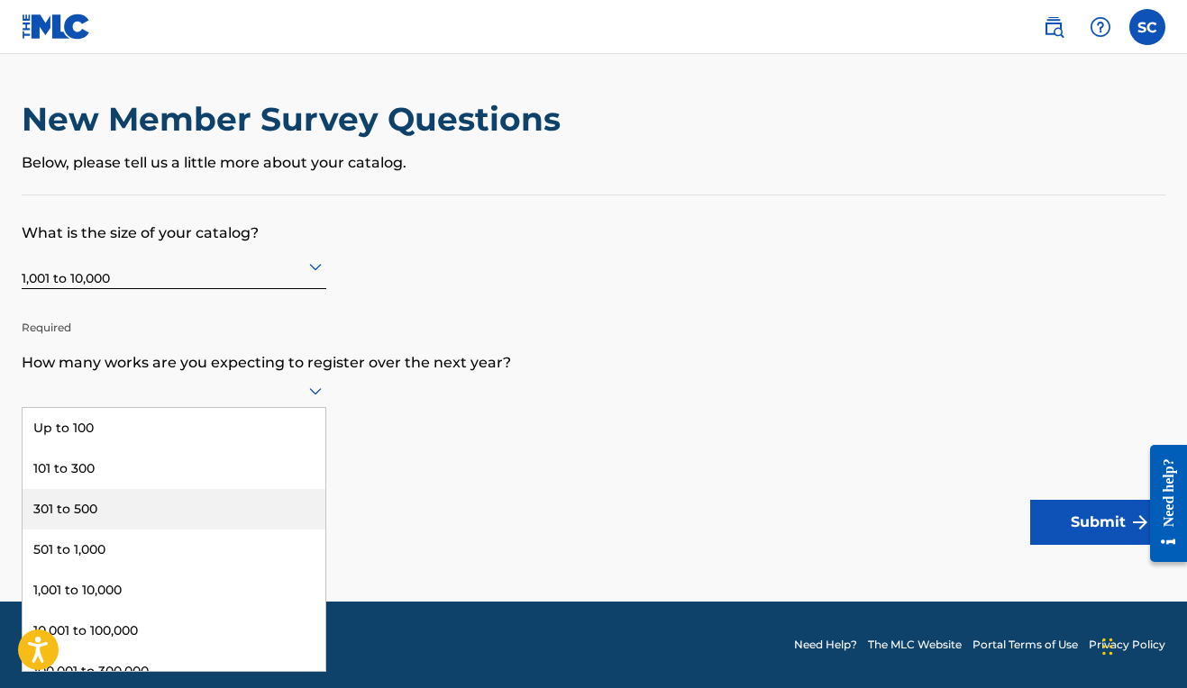
click at [171, 530] on div "301 to 500" at bounding box center [174, 509] width 303 height 41
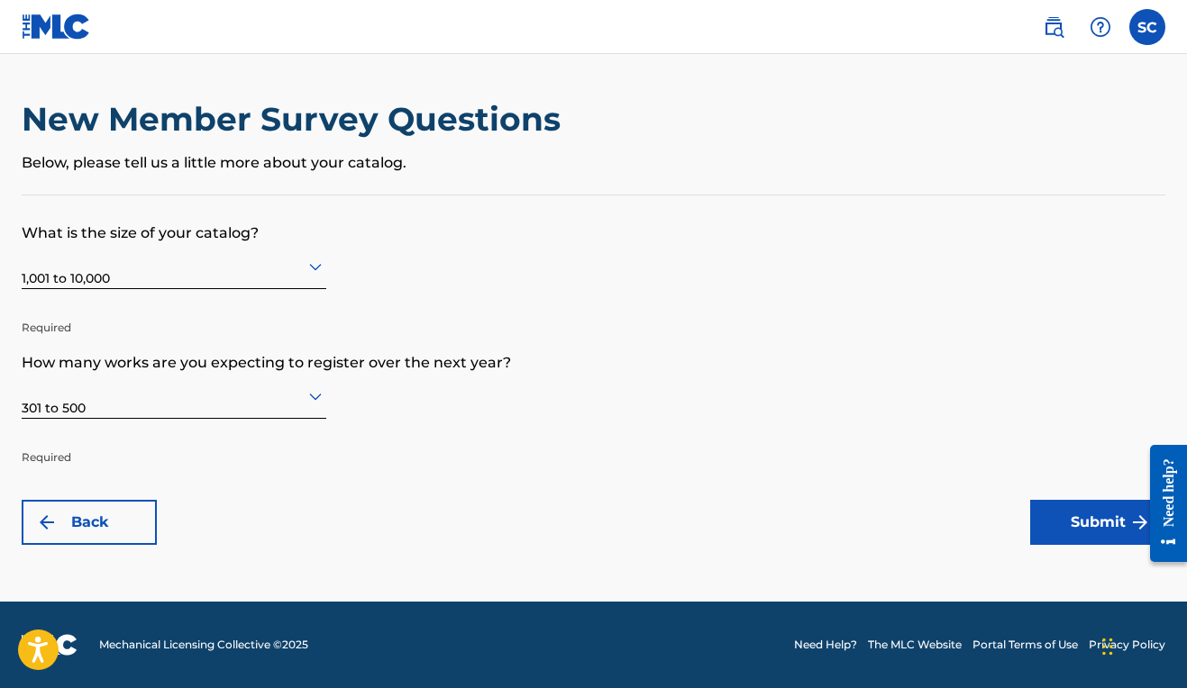
scroll to position [0, 0]
click at [1105, 523] on button "Submit" at bounding box center [1097, 522] width 135 height 45
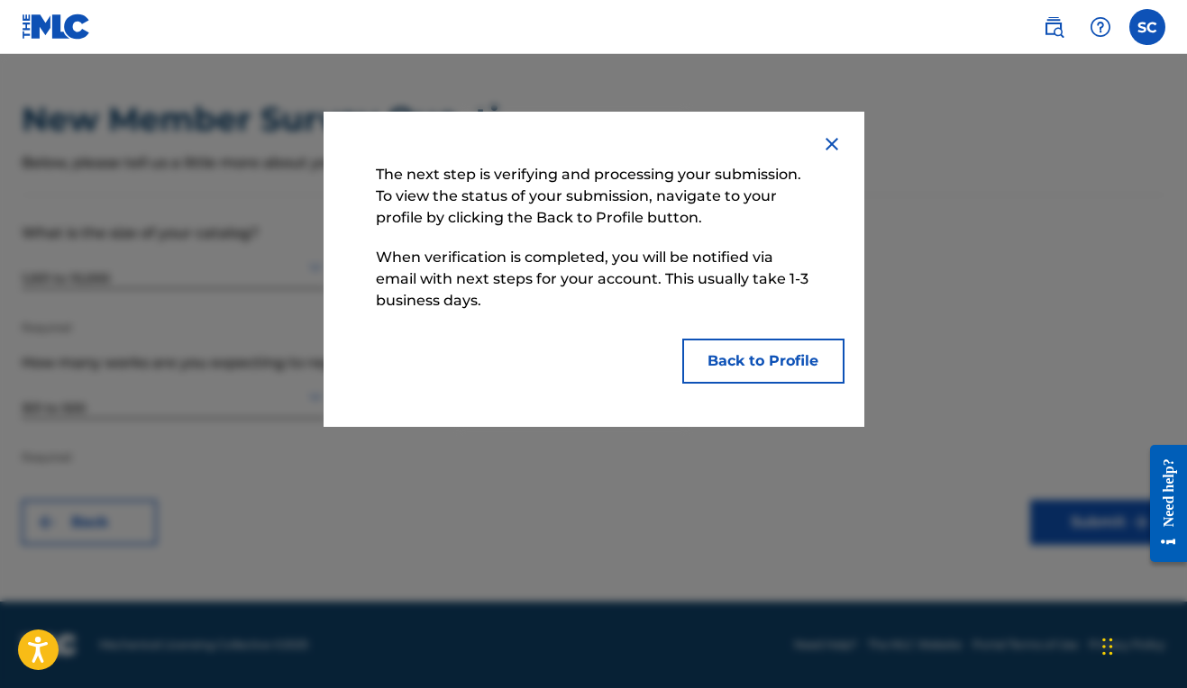
click at [830, 145] on img at bounding box center [832, 144] width 22 height 22
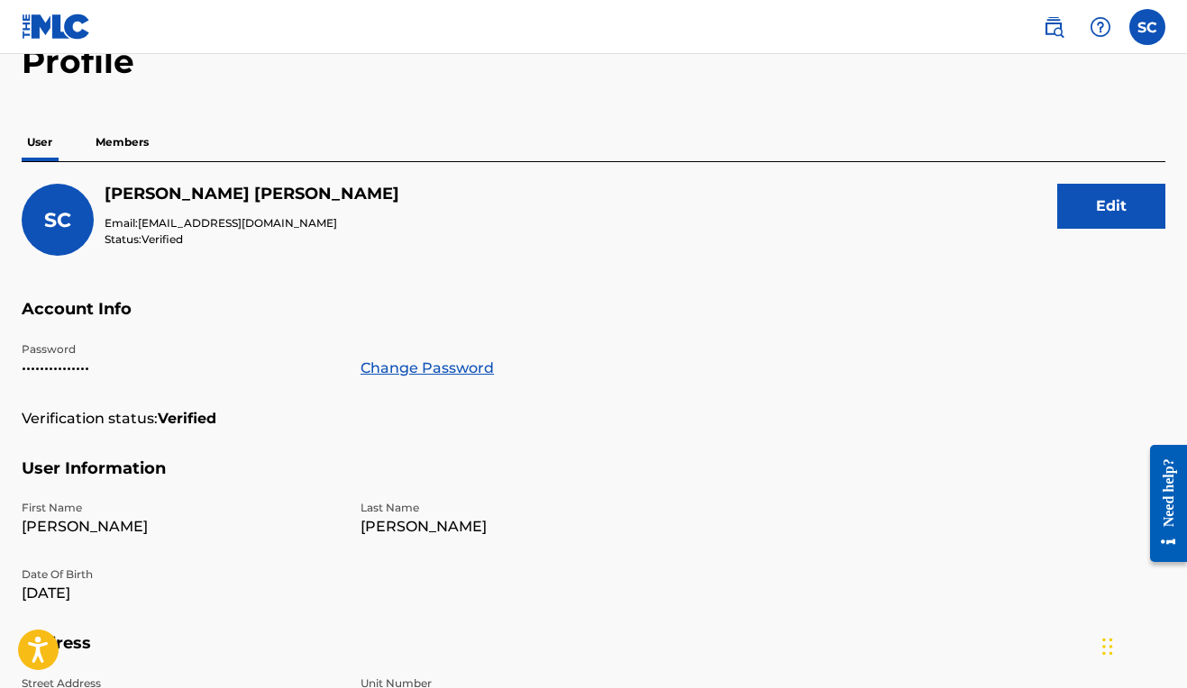
scroll to position [74, 0]
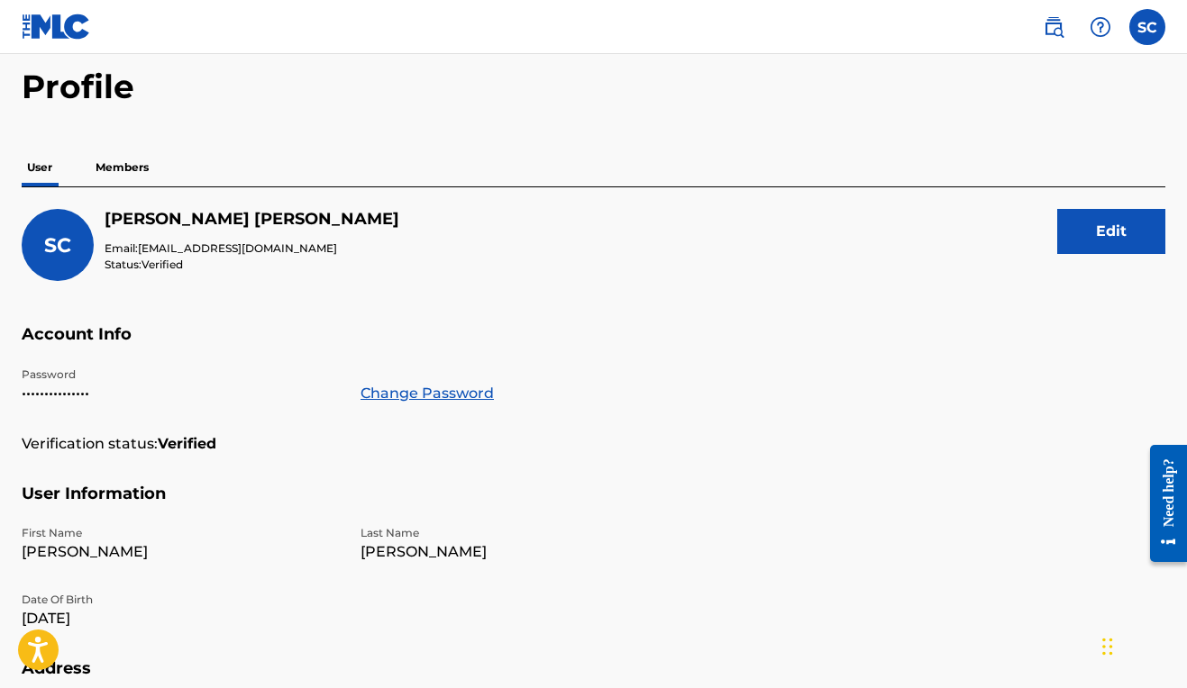
click at [47, 168] on p "User" at bounding box center [40, 168] width 36 height 38
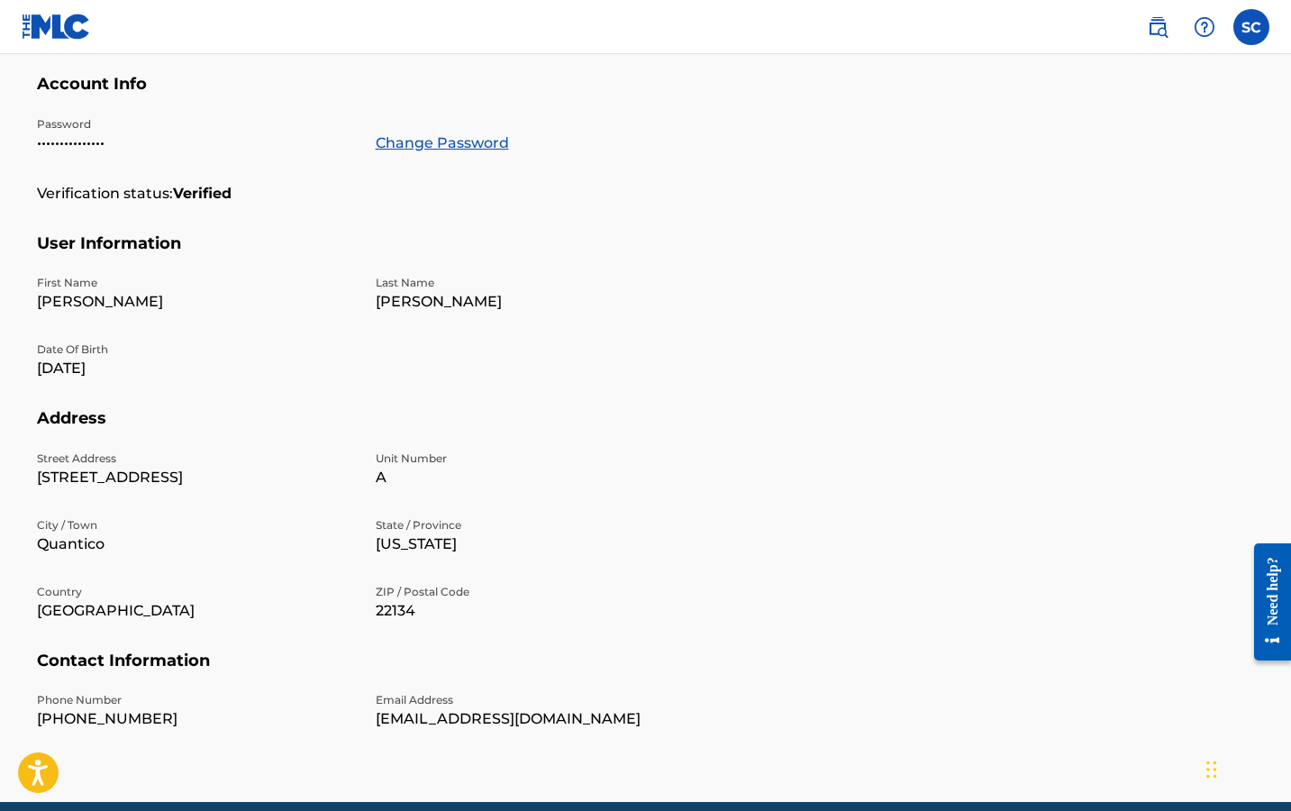
scroll to position [0, 0]
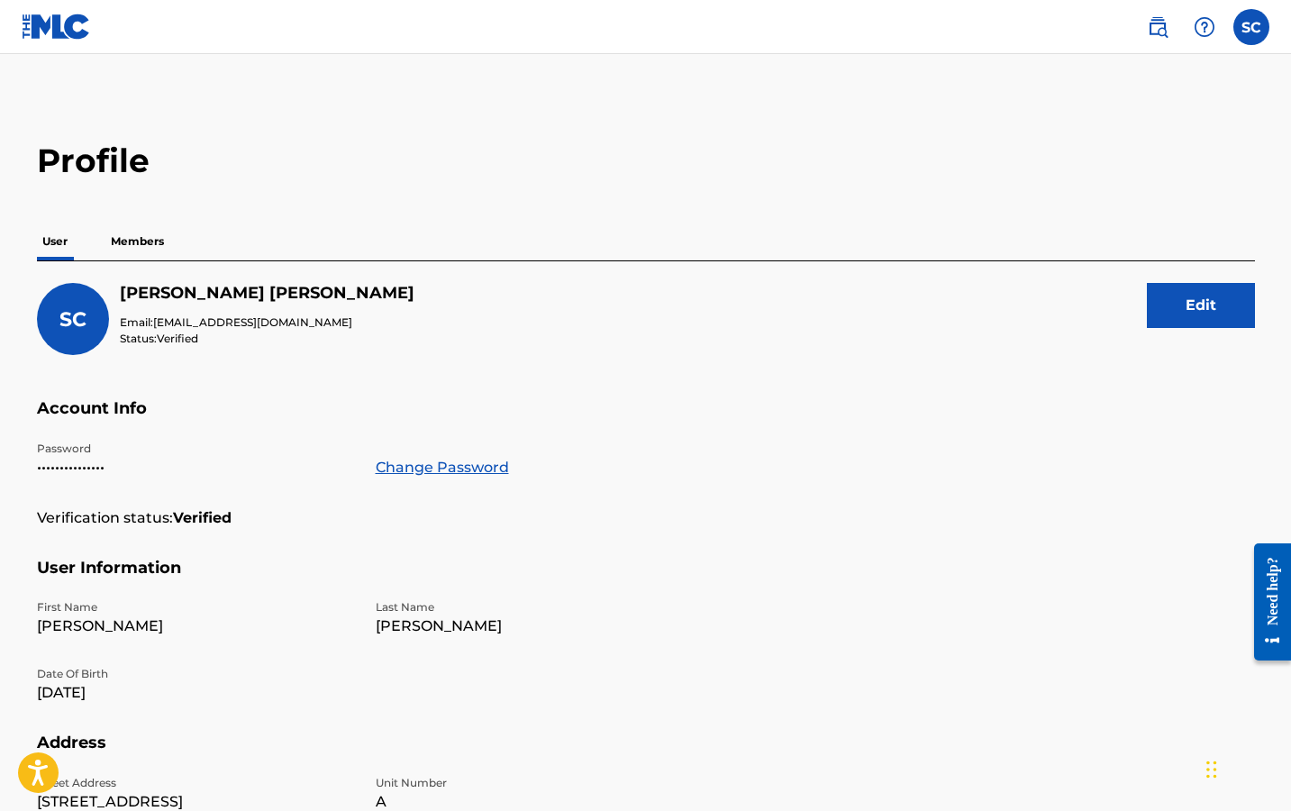
click at [1186, 29] on label at bounding box center [1252, 27] width 36 height 36
click at [1186, 27] on input "SC Samuel Cachola editor@walkerspoetry.com Notification Preferences Profile Log…" at bounding box center [1252, 27] width 0 height 0
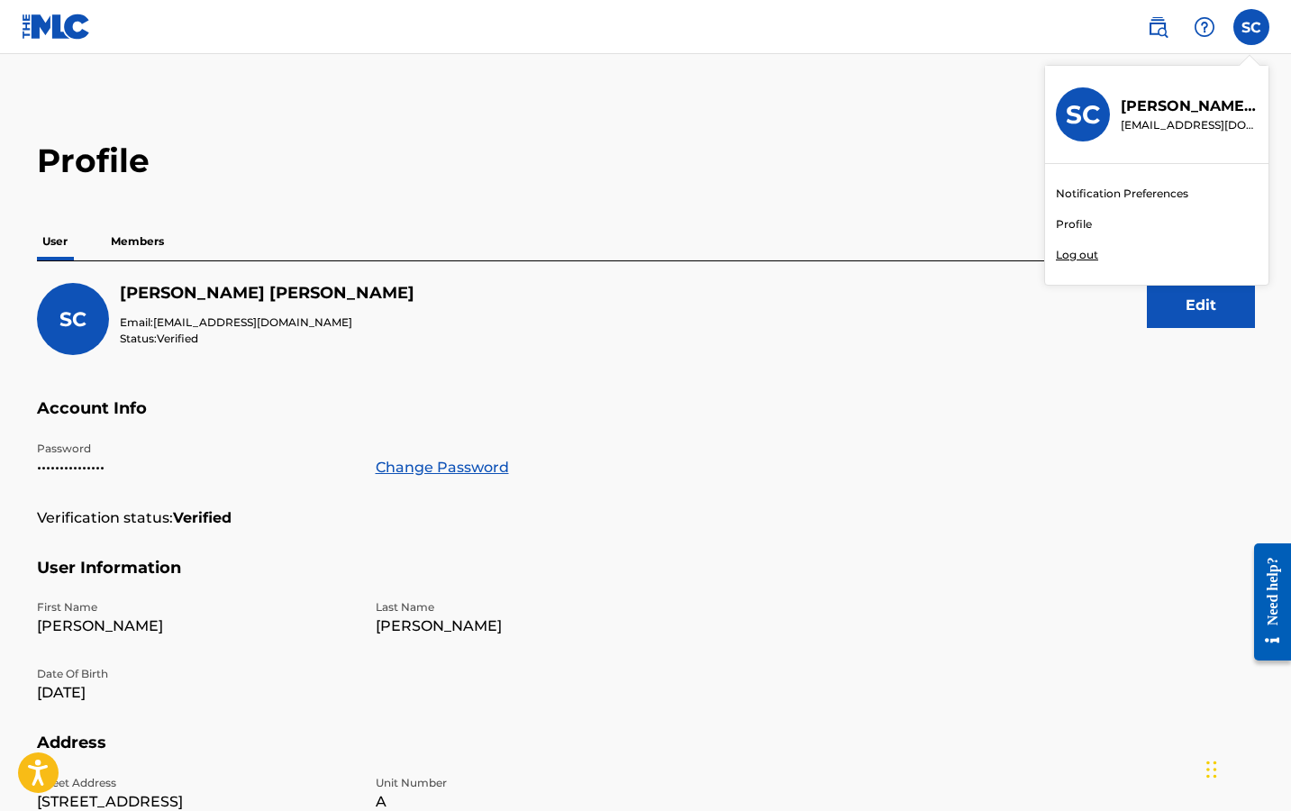
click at [1083, 226] on link "Profile" at bounding box center [1074, 224] width 36 height 16
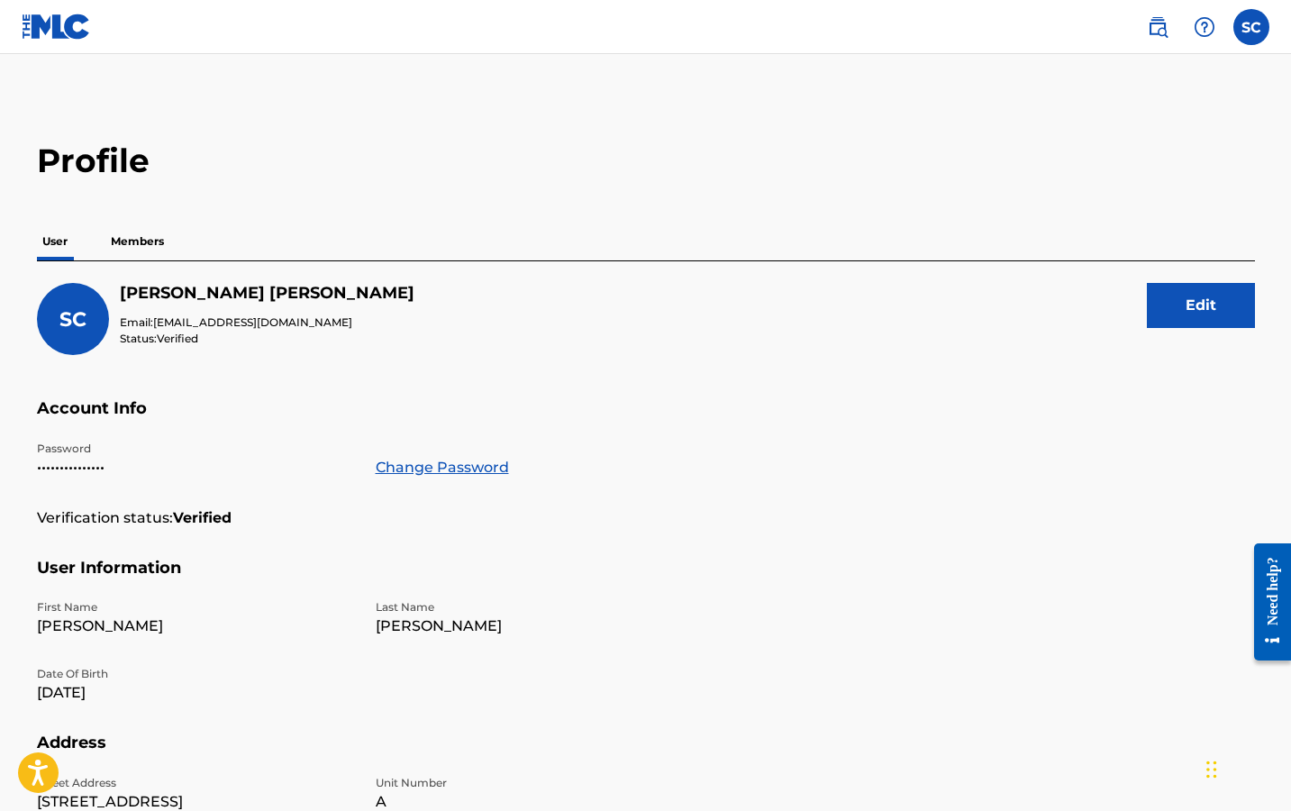
click at [1186, 33] on label at bounding box center [1252, 27] width 36 height 36
click at [1186, 27] on input "SC Samuel Cachola editor@walkerspoetry.com Notification Preferences Profile Log…" at bounding box center [1252, 27] width 0 height 0
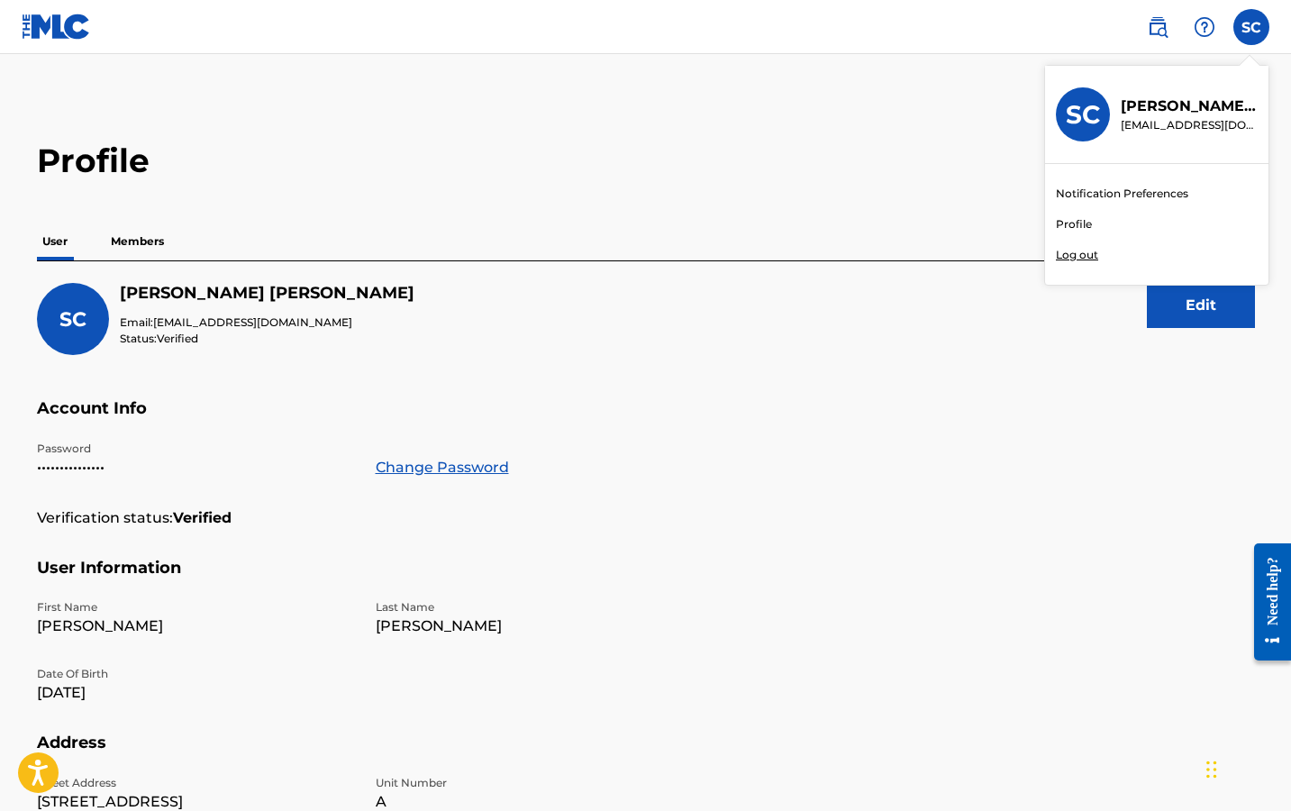
click at [149, 242] on p "Members" at bounding box center [137, 242] width 64 height 38
